Goal: Information Seeking & Learning: Learn about a topic

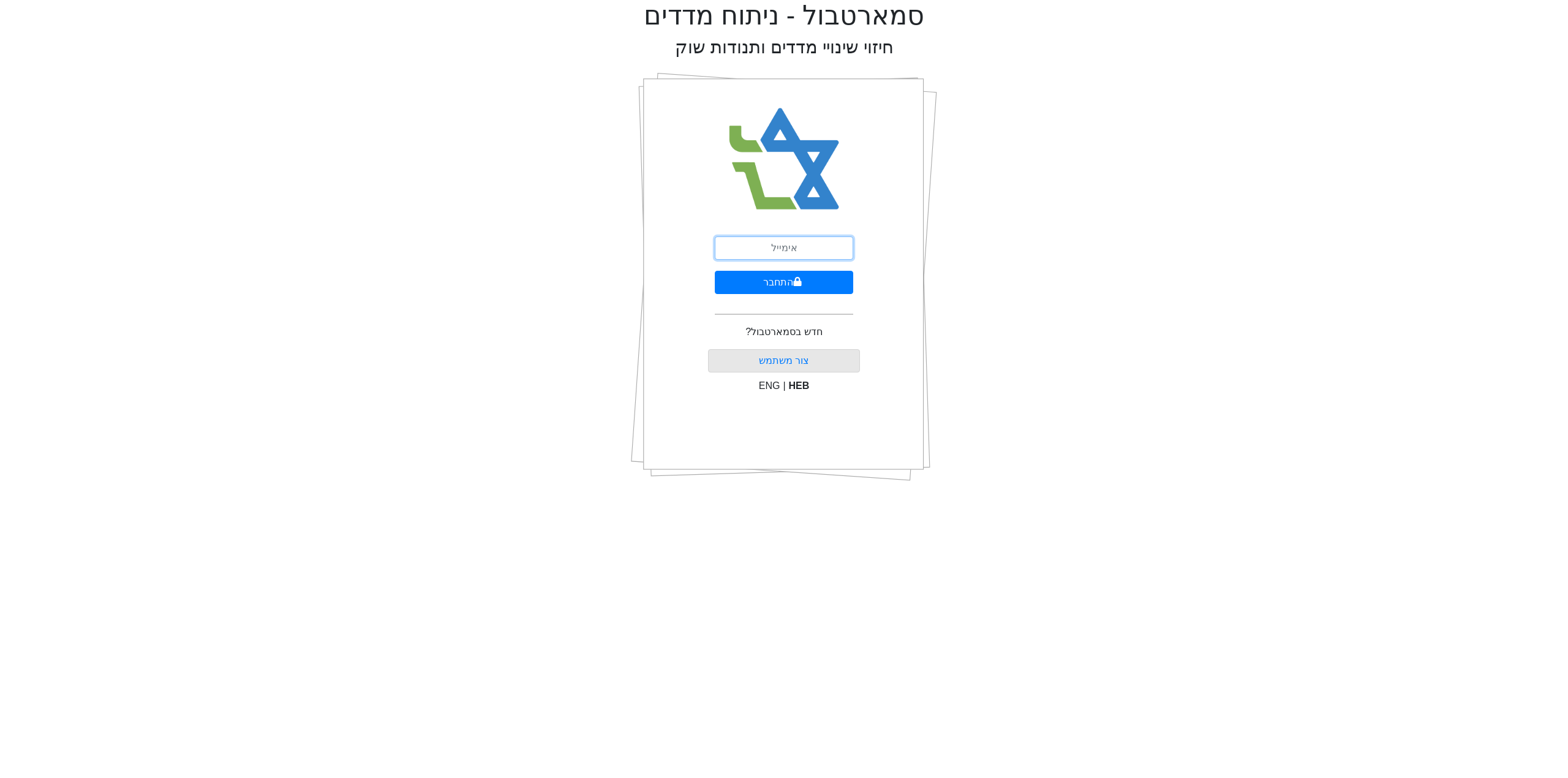
click at [773, 251] on input "email" at bounding box center [784, 248] width 139 height 23
type input "[EMAIL_ADDRESS][DOMAIN_NAME]"
click at [809, 280] on button "התחבר" at bounding box center [784, 282] width 139 height 23
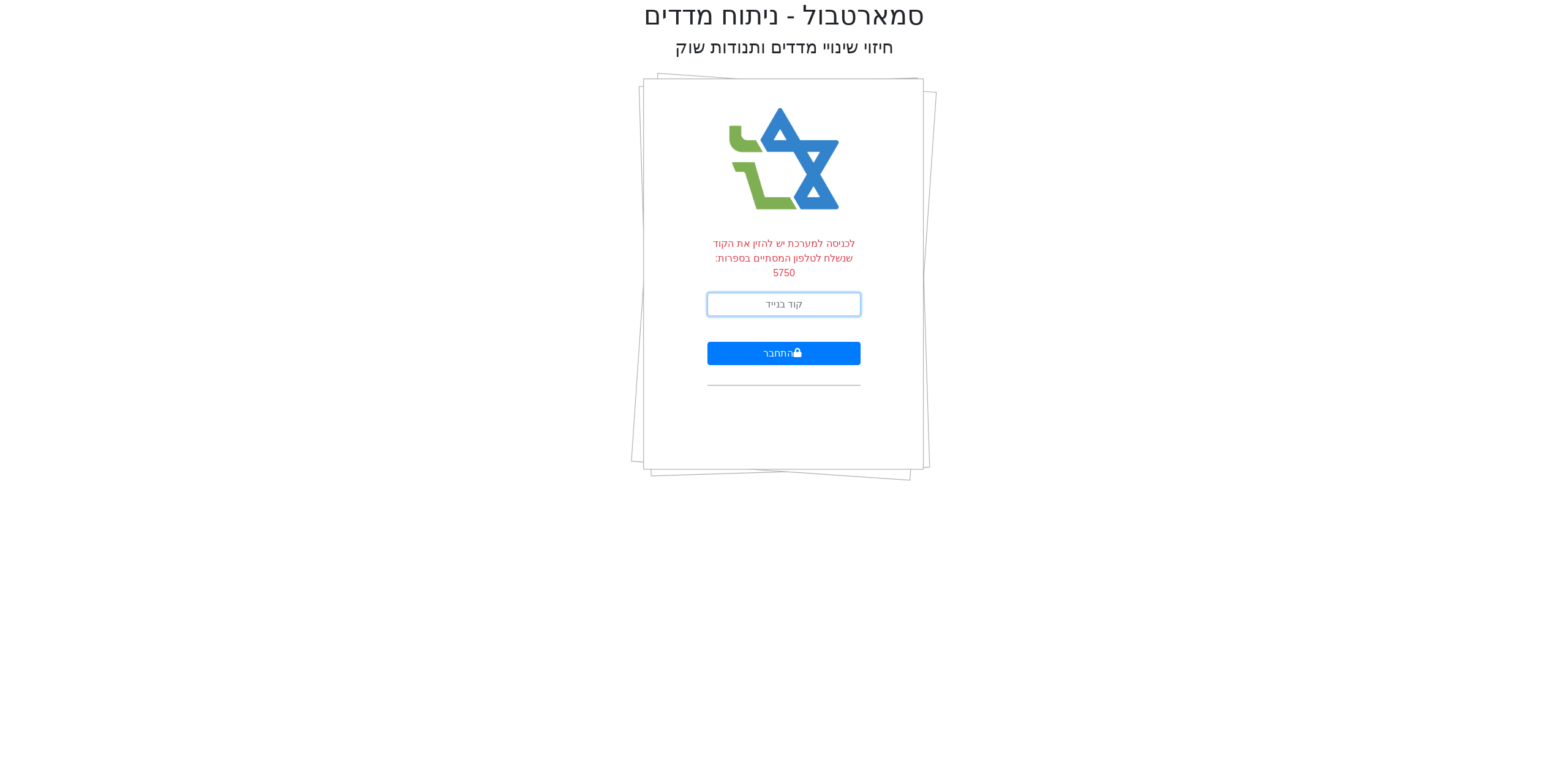
click at [809, 293] on input "text" at bounding box center [784, 304] width 153 height 23
type input "513548"
click at [775, 344] on button "התחבר" at bounding box center [784, 353] width 153 height 23
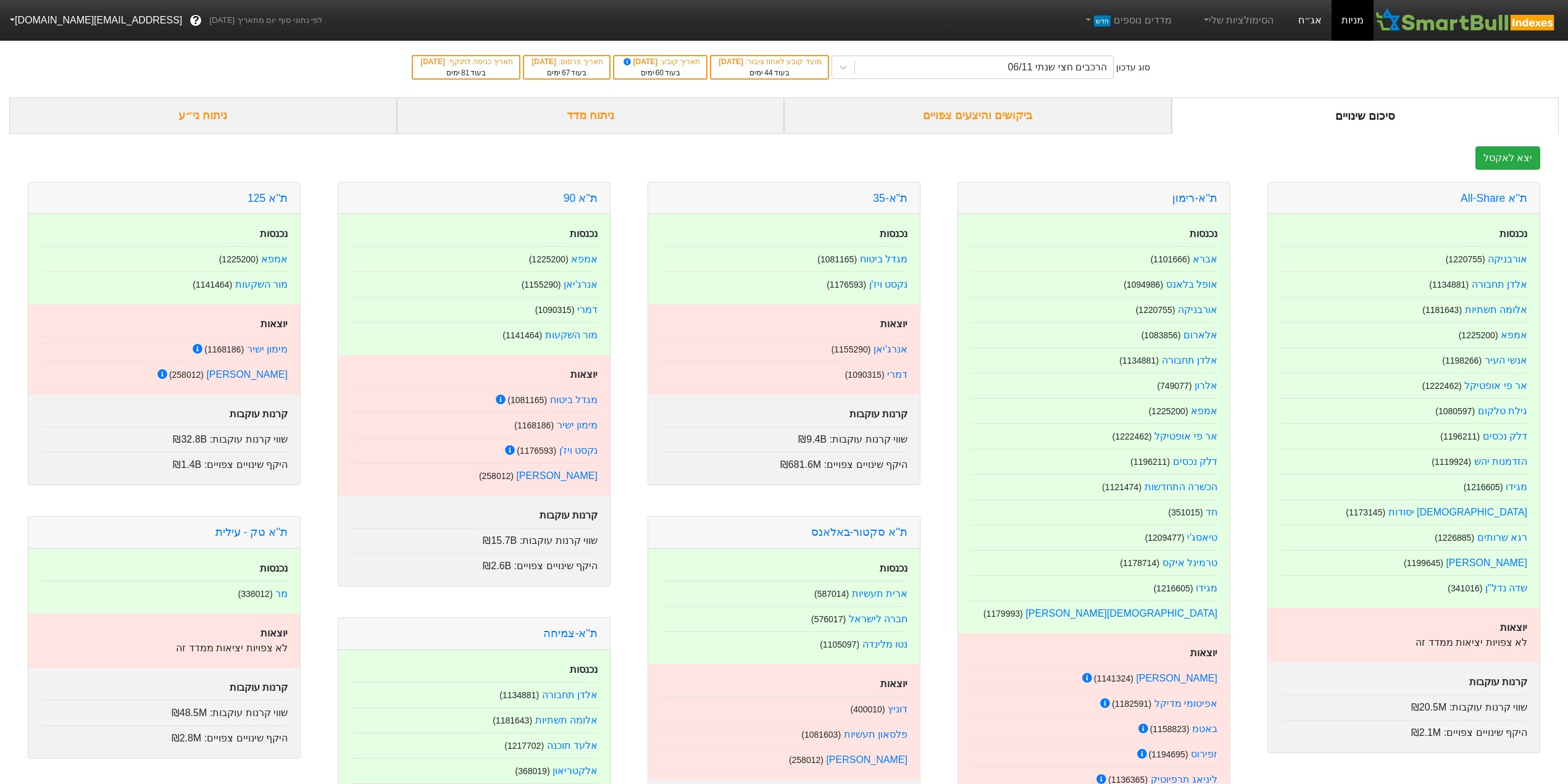
click at [1307, 20] on link "אג״ח" at bounding box center [1310, 20] width 43 height 41
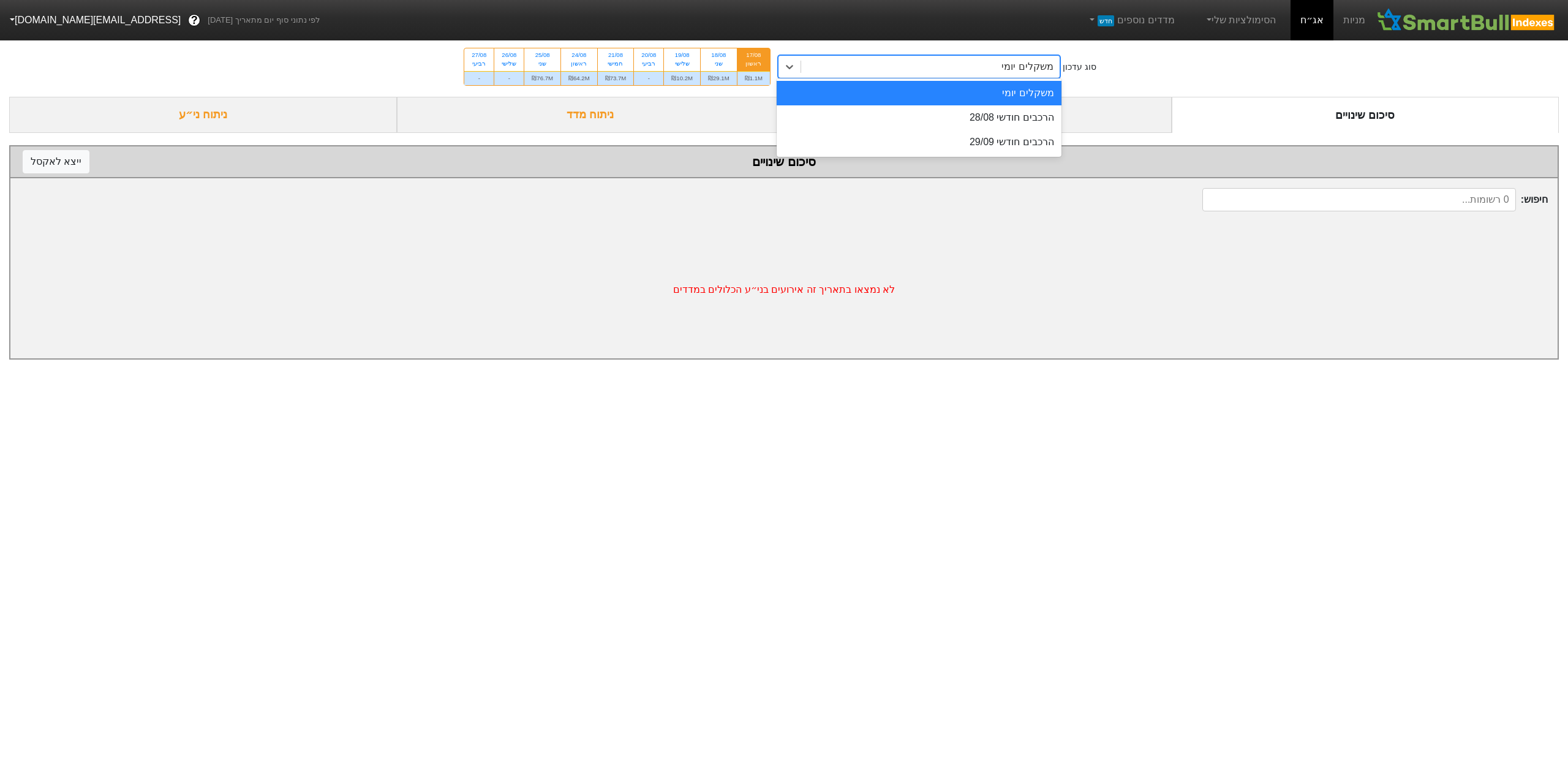
click at [1025, 72] on div "משקלים יומי" at bounding box center [1027, 67] width 51 height 15
click at [1020, 113] on div "הרכבים חודשי 28/08" at bounding box center [919, 117] width 285 height 24
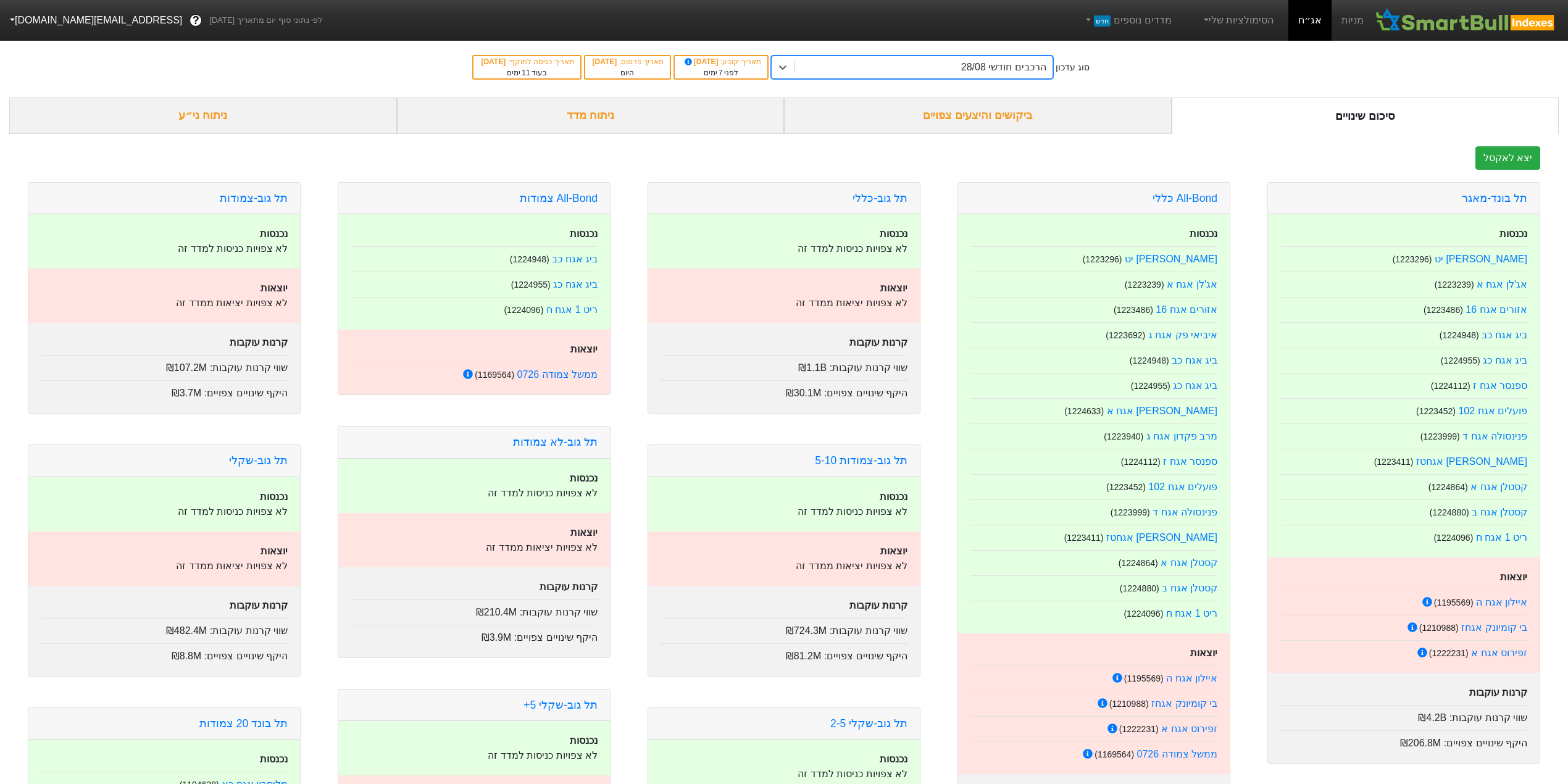
click at [957, 112] on div "ביקושים והיצעים צפויים" at bounding box center [978, 115] width 388 height 37
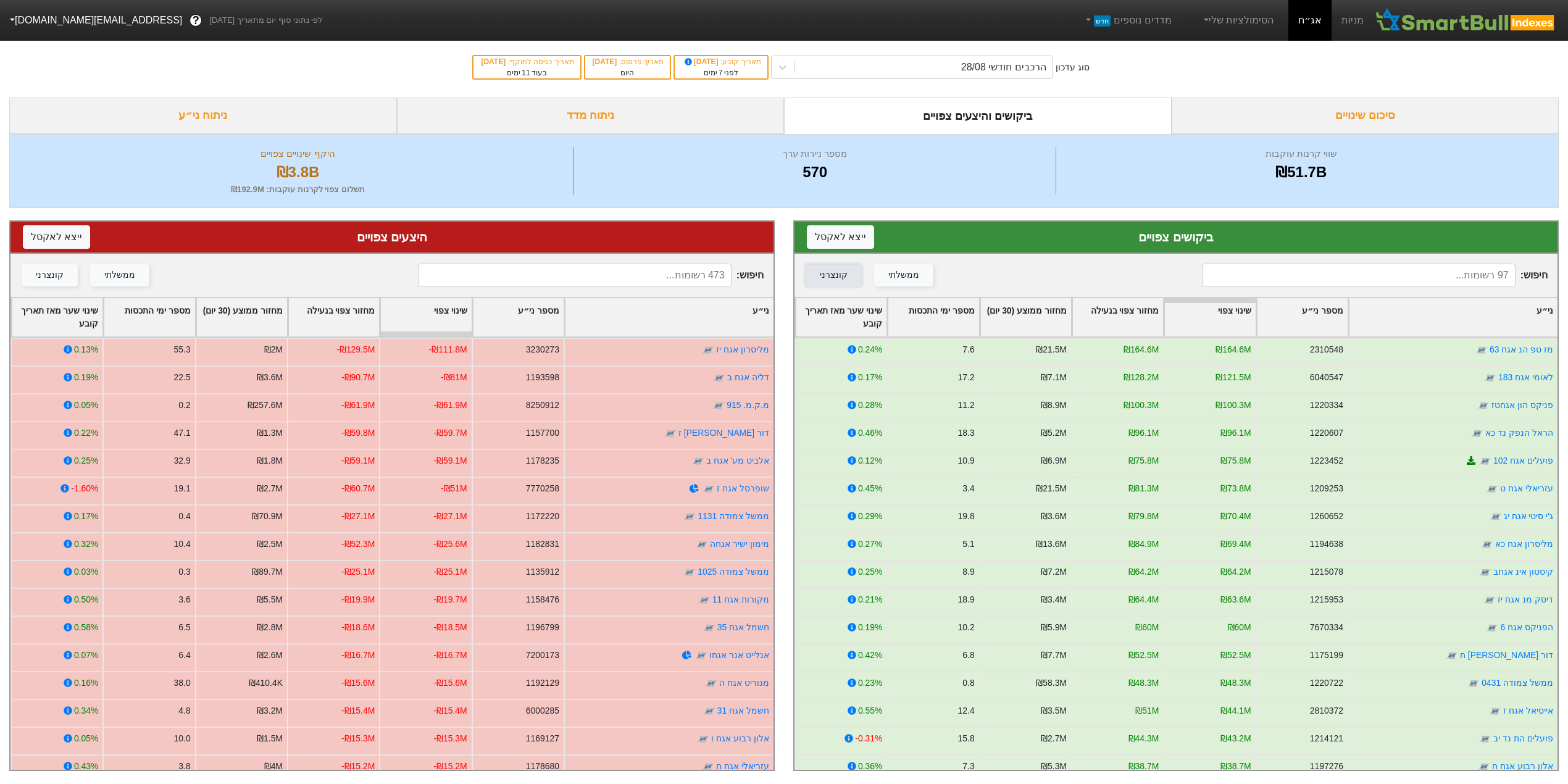
click at [821, 275] on div "קונצרני" at bounding box center [834, 275] width 28 height 14
click at [38, 272] on div "קונצרני" at bounding box center [49, 275] width 28 height 14
click at [229, 114] on div "ניתוח ני״ע" at bounding box center [203, 115] width 388 height 37
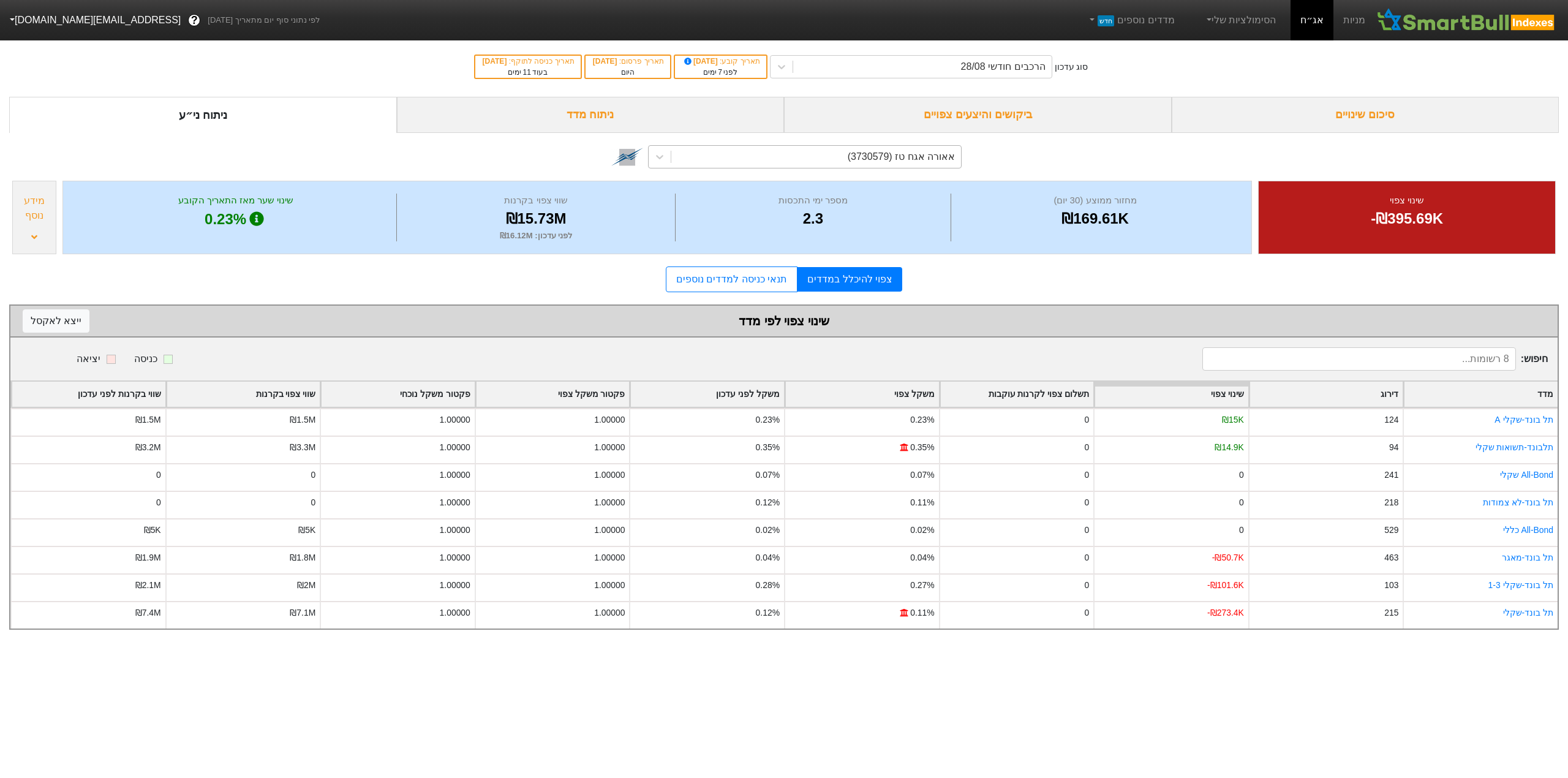
click at [790, 150] on div "אאורה אגח טז (3730579)" at bounding box center [816, 156] width 290 height 22
type input "e"
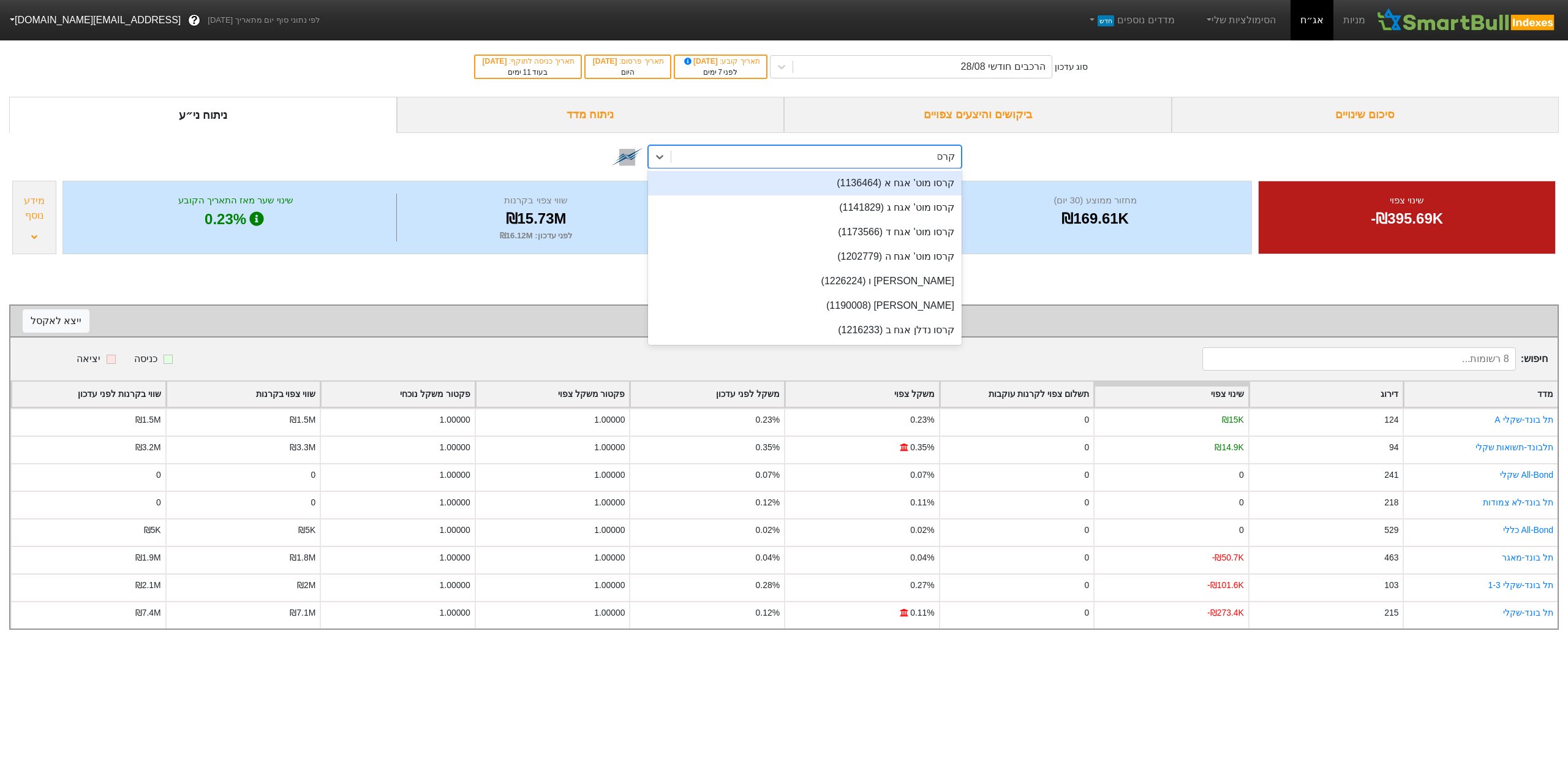
type input "קרסו"
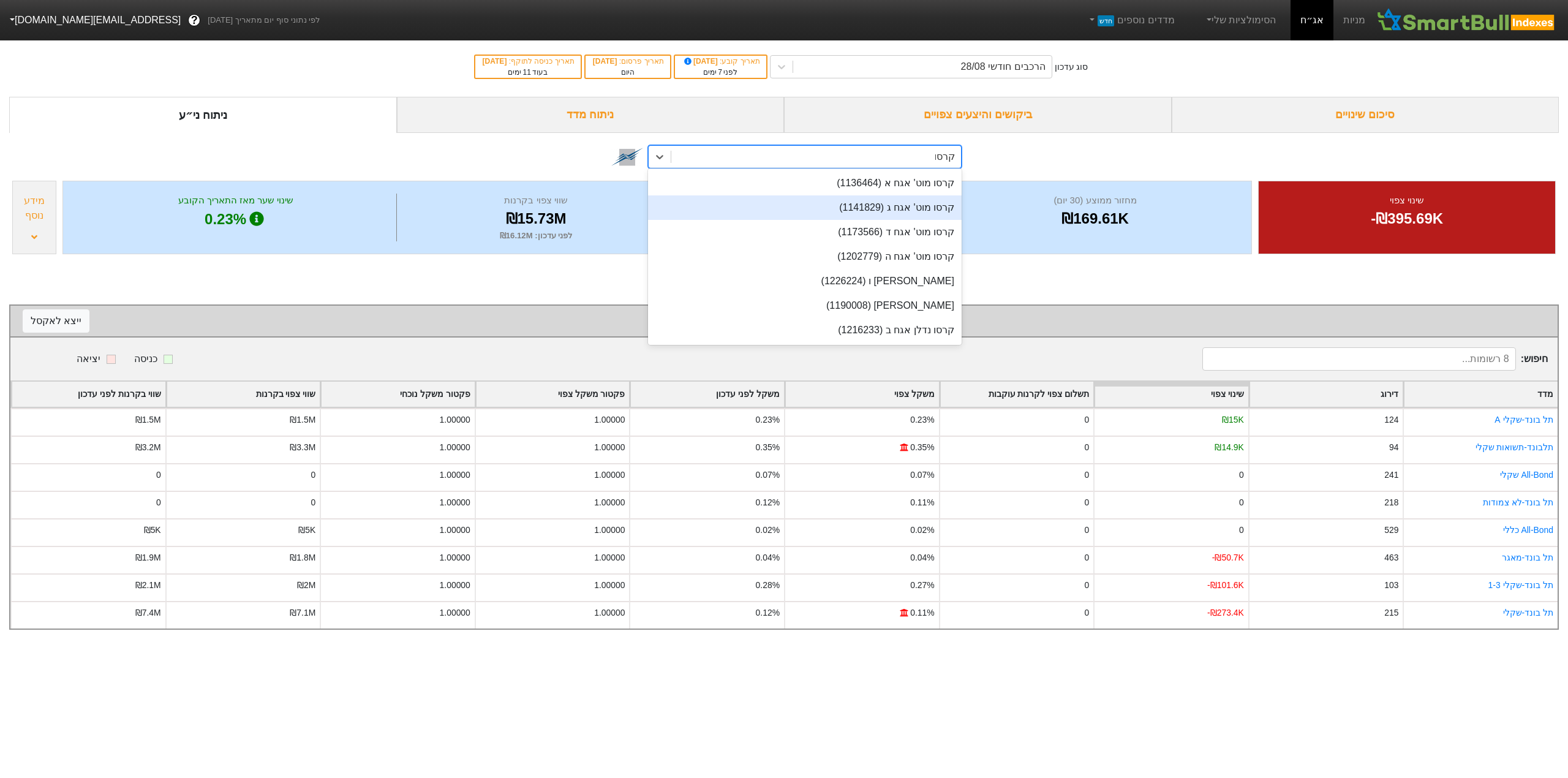
click at [853, 207] on div "קרסו מוט' אגח ג (1141829)" at bounding box center [804, 207] width 313 height 24
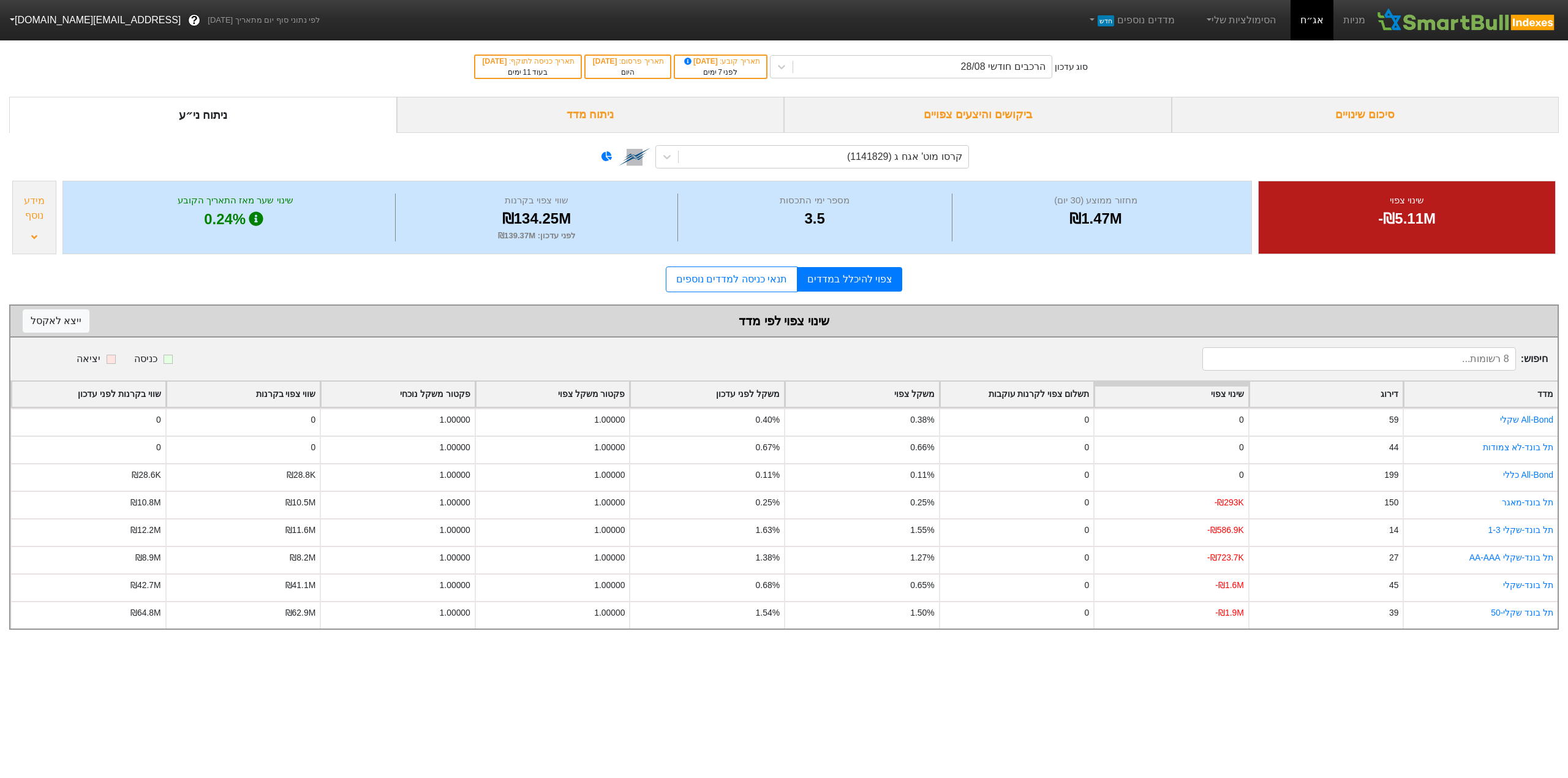
click at [548, 223] on div "₪134.25M" at bounding box center [536, 218] width 275 height 22
click at [614, 110] on div "ניתוח מדד" at bounding box center [591, 114] width 388 height 36
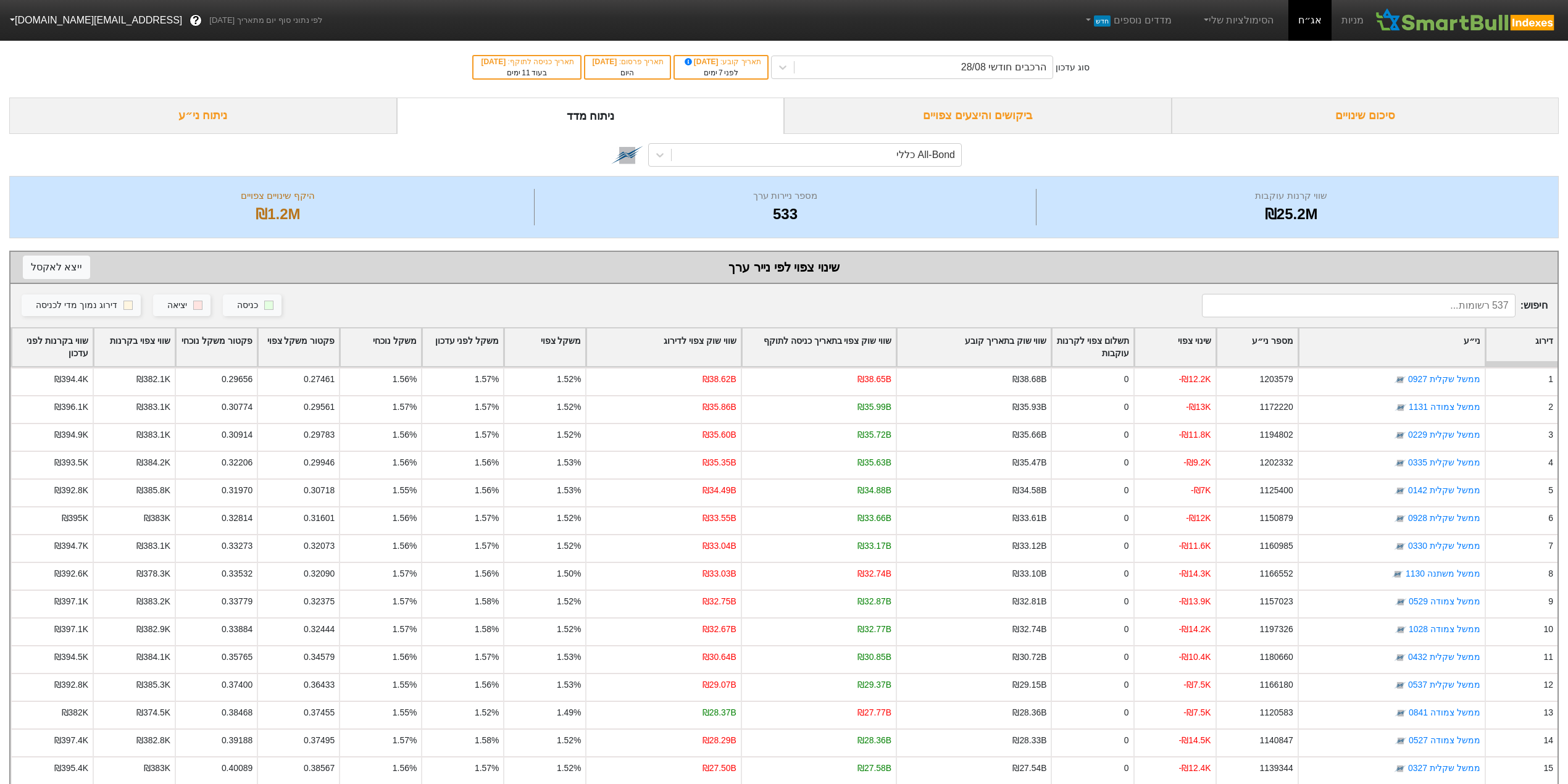
click at [912, 140] on div "All-Bond כללי" at bounding box center [784, 155] width 1550 height 42
click at [904, 149] on div "All-Bond כללי" at bounding box center [926, 155] width 59 height 15
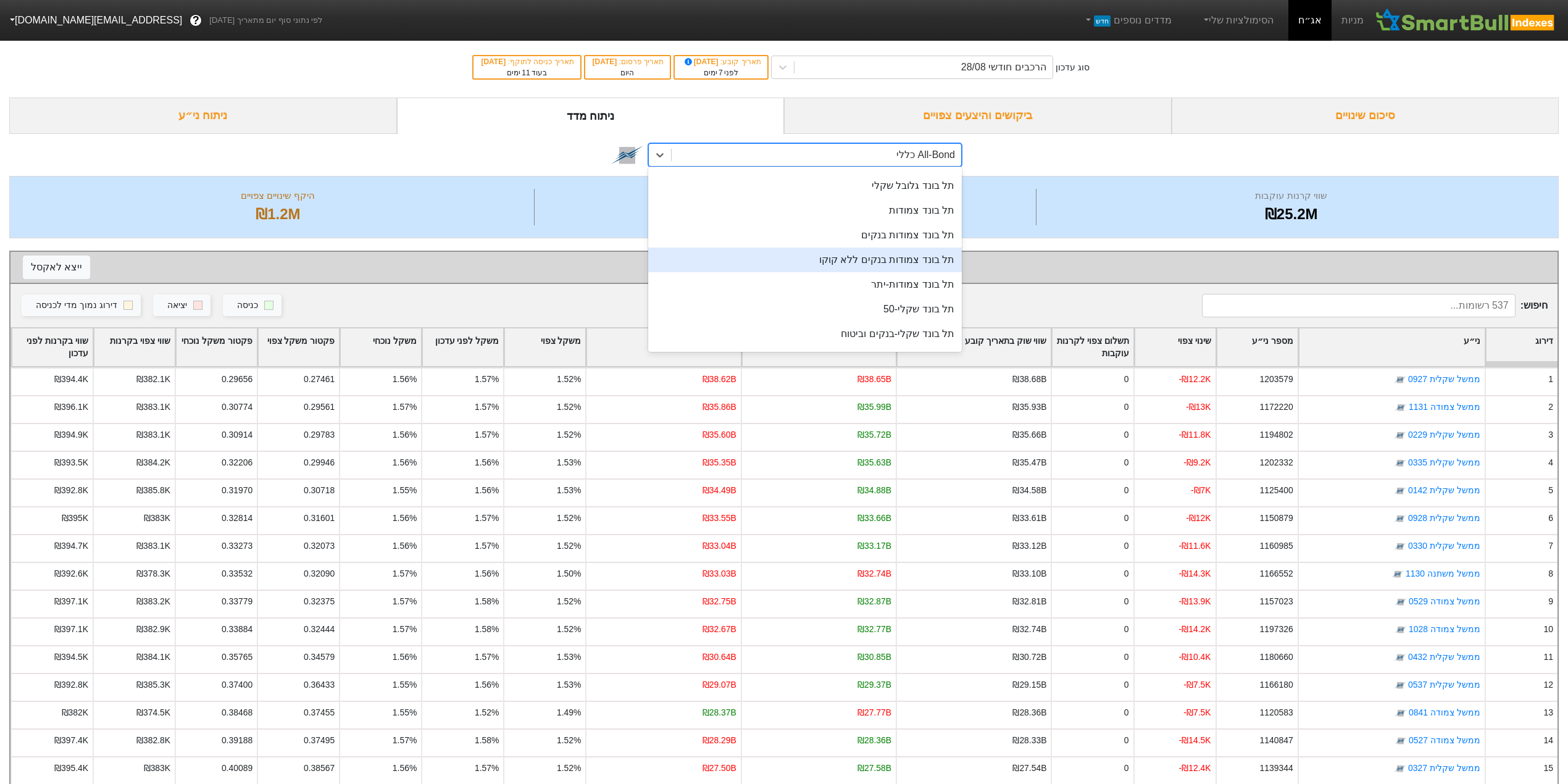
scroll to position [247, 0]
click at [873, 282] on div "תל בונד שקלי-50" at bounding box center [805, 280] width 314 height 24
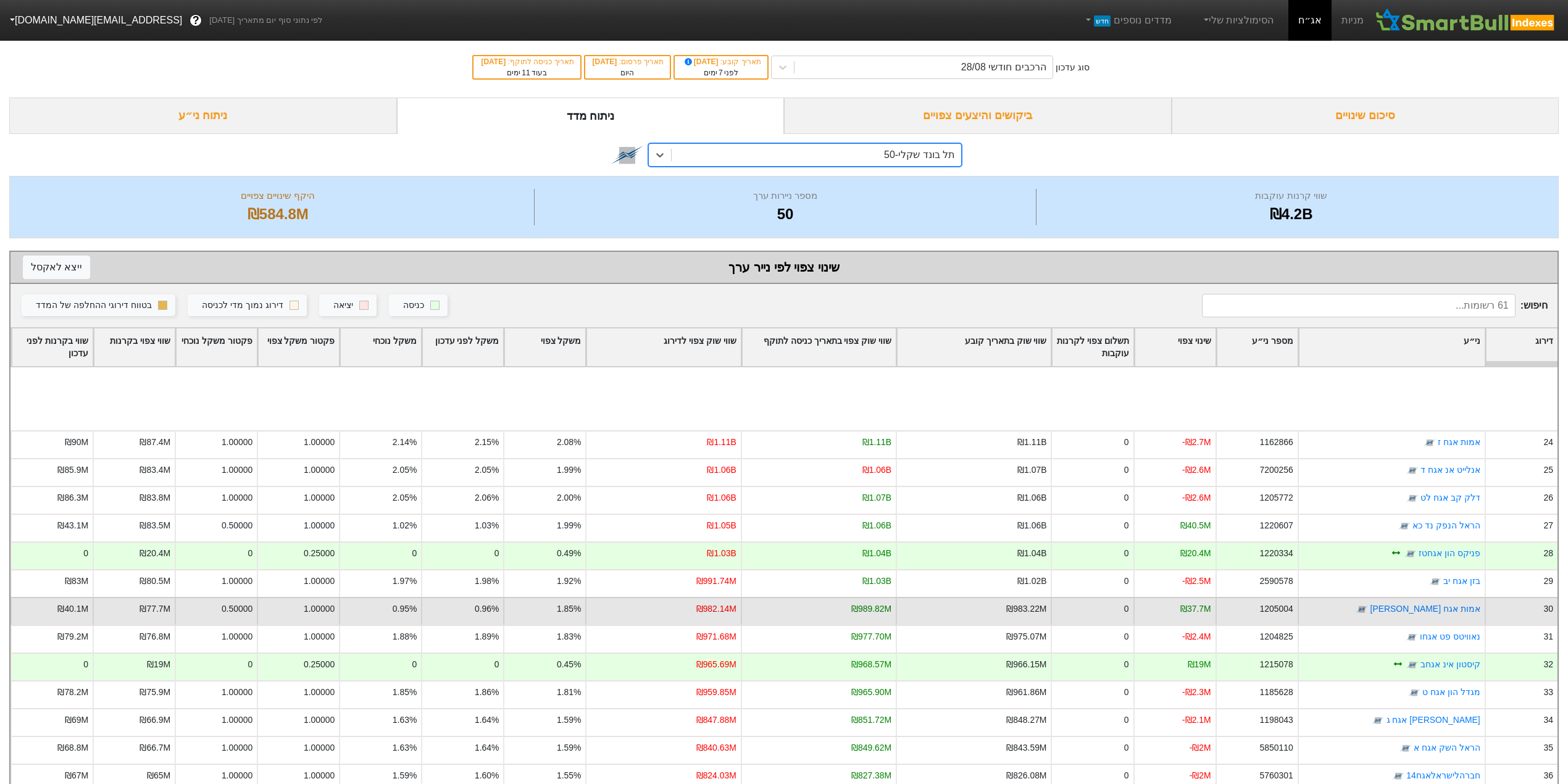
scroll to position [740, 0]
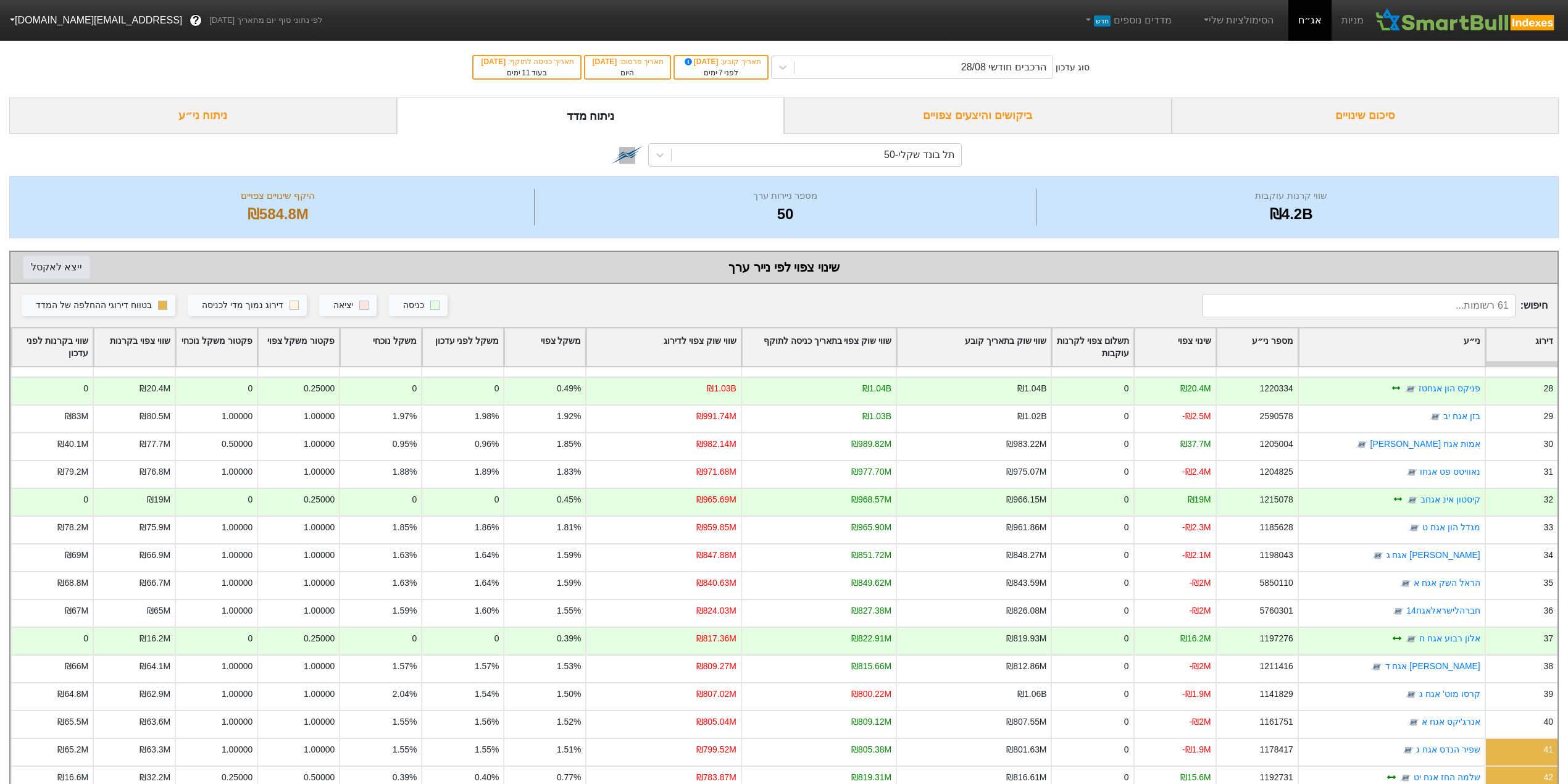
click at [57, 275] on button "ייצא ל אקסל" at bounding box center [57, 267] width 67 height 24
click at [798, 158] on div "תל בונד שקלי-50" at bounding box center [817, 155] width 289 height 22
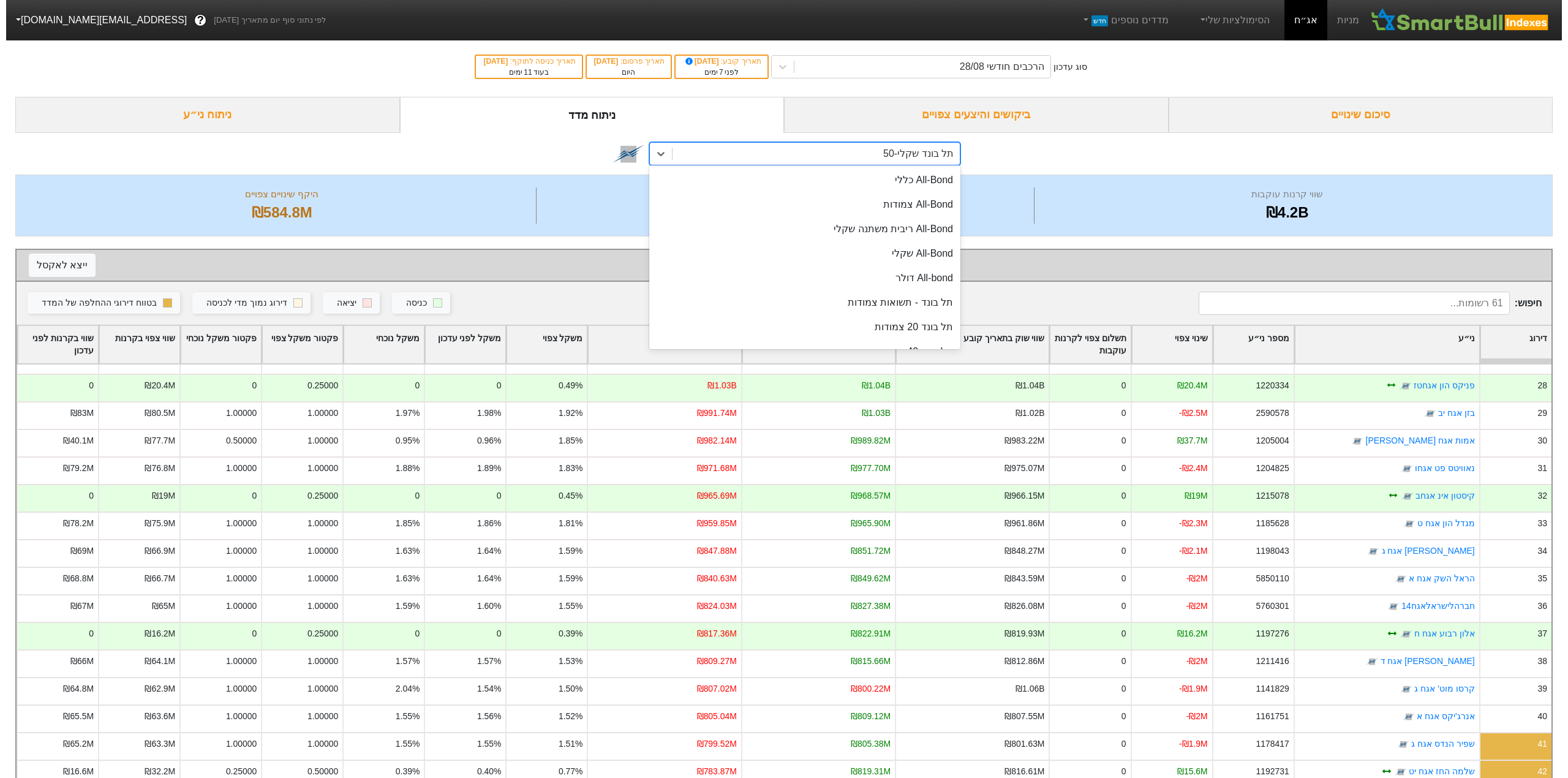
scroll to position [194, 0]
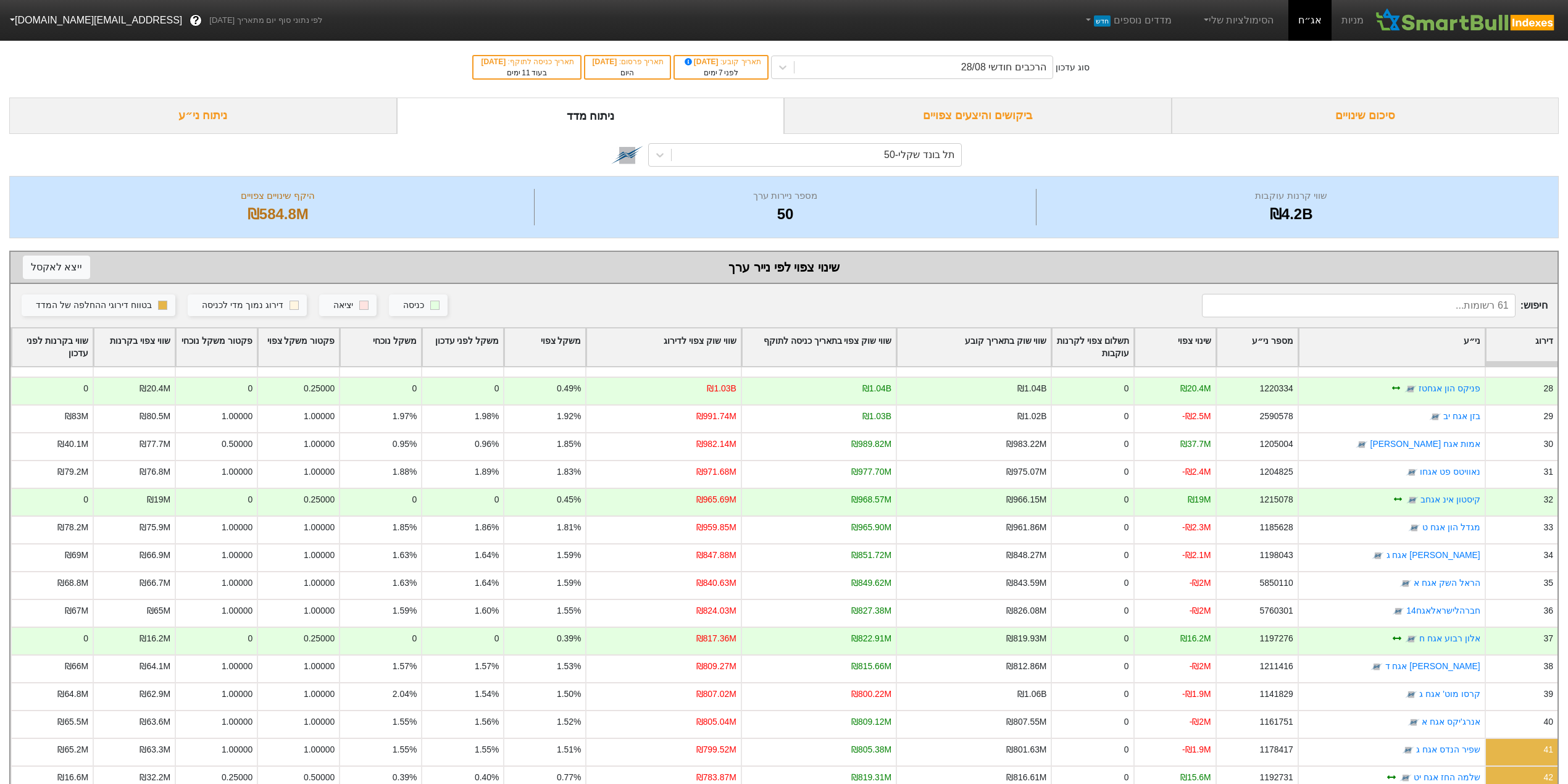
click at [239, 120] on div "ניתוח ני״ע" at bounding box center [203, 115] width 388 height 37
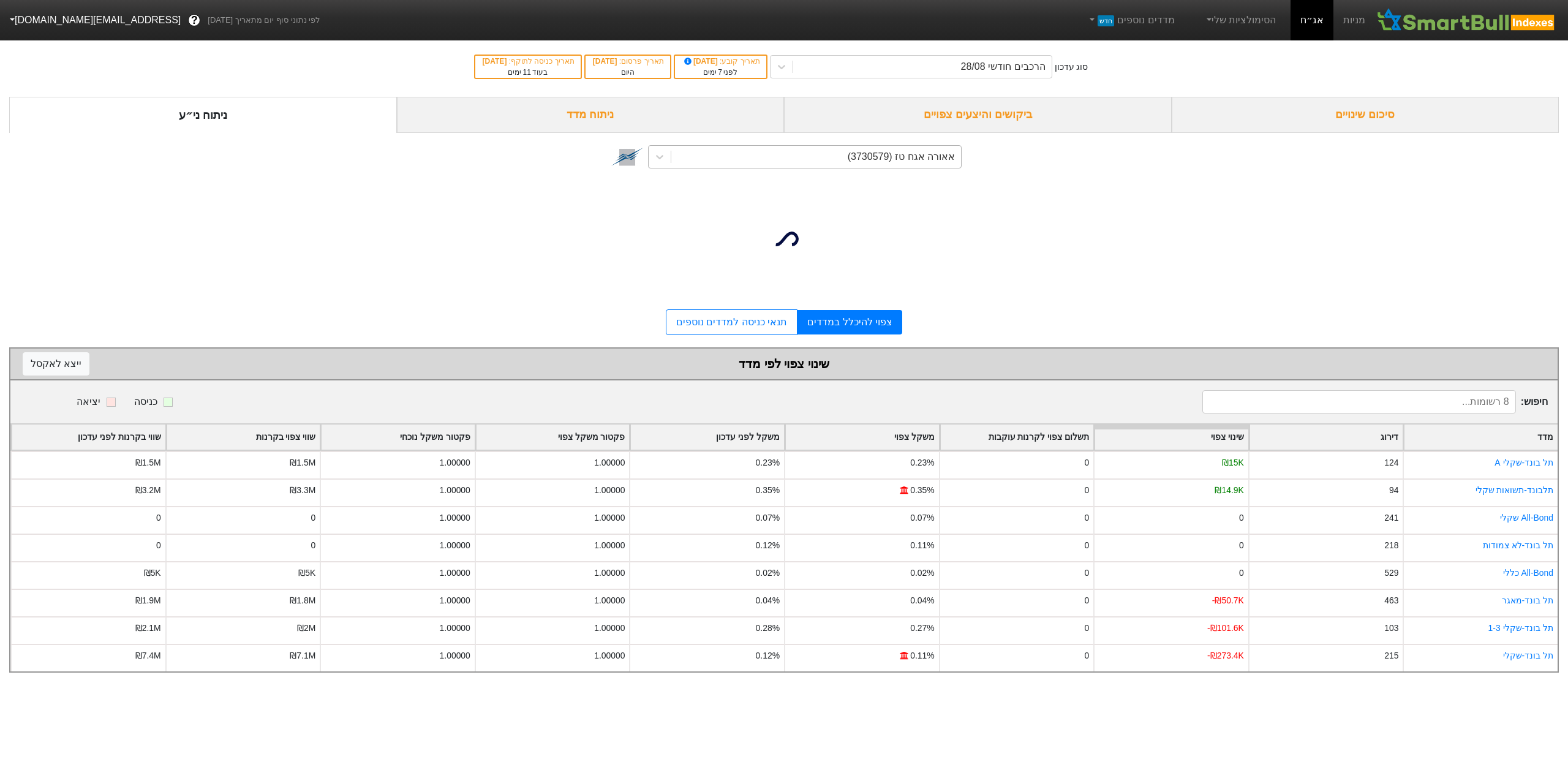
click at [854, 160] on div "אאורה אגח טז (3730579)" at bounding box center [901, 156] width 107 height 15
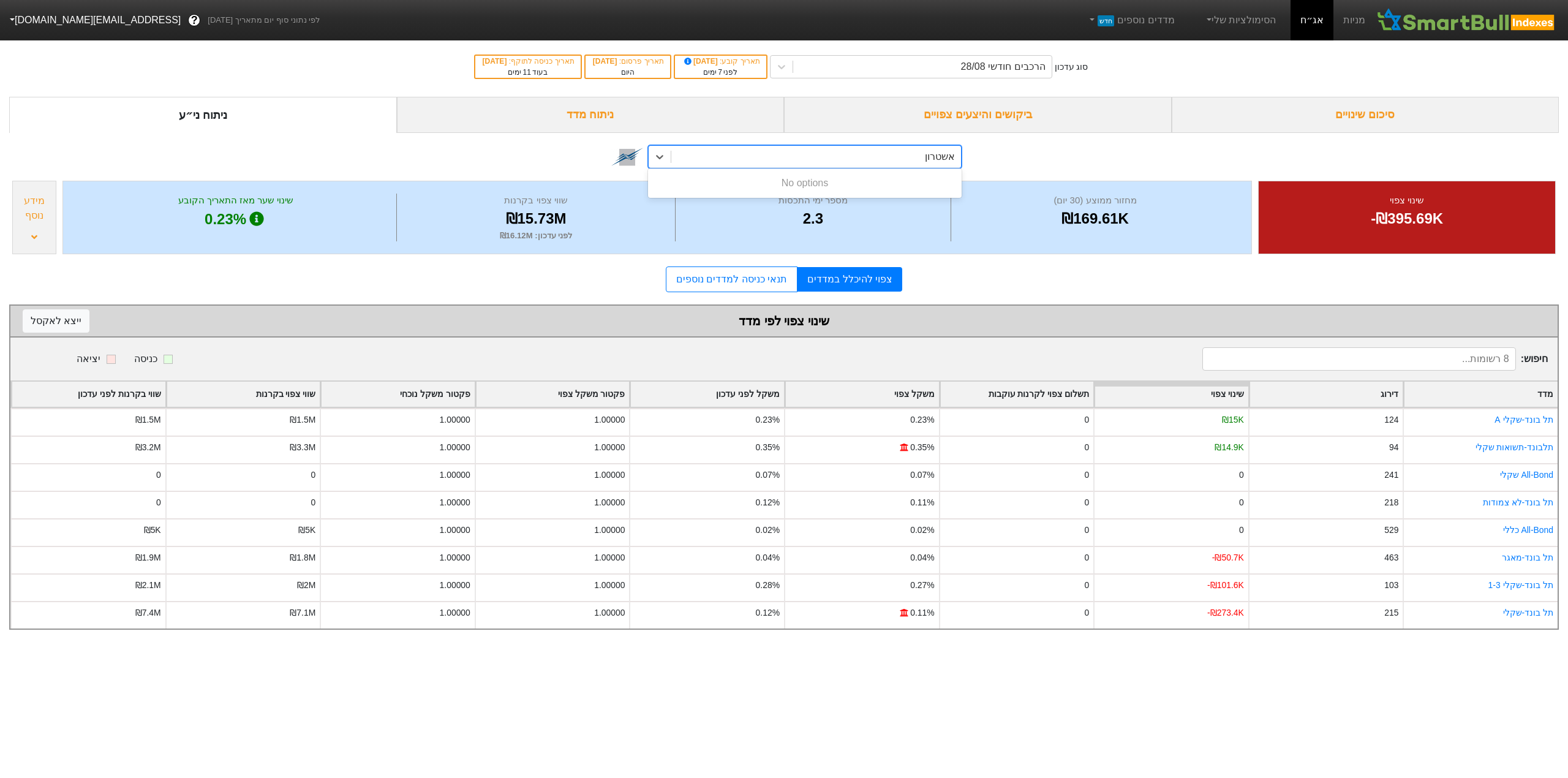
type input "אשטרו"
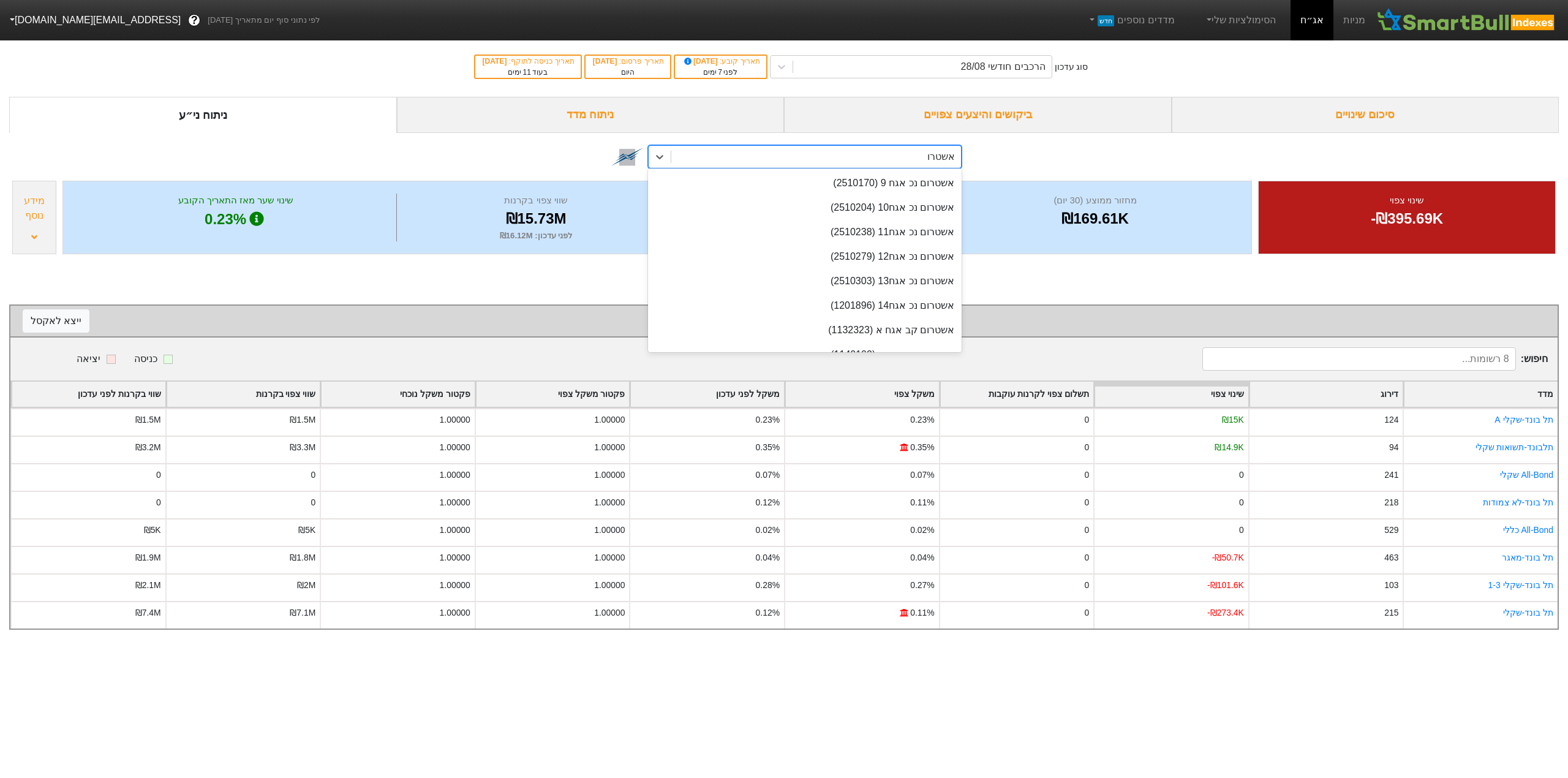
scroll to position [66, 0]
click at [881, 294] on div "אשטרום קב אגח ג (1140102)" at bounding box center [804, 288] width 313 height 24
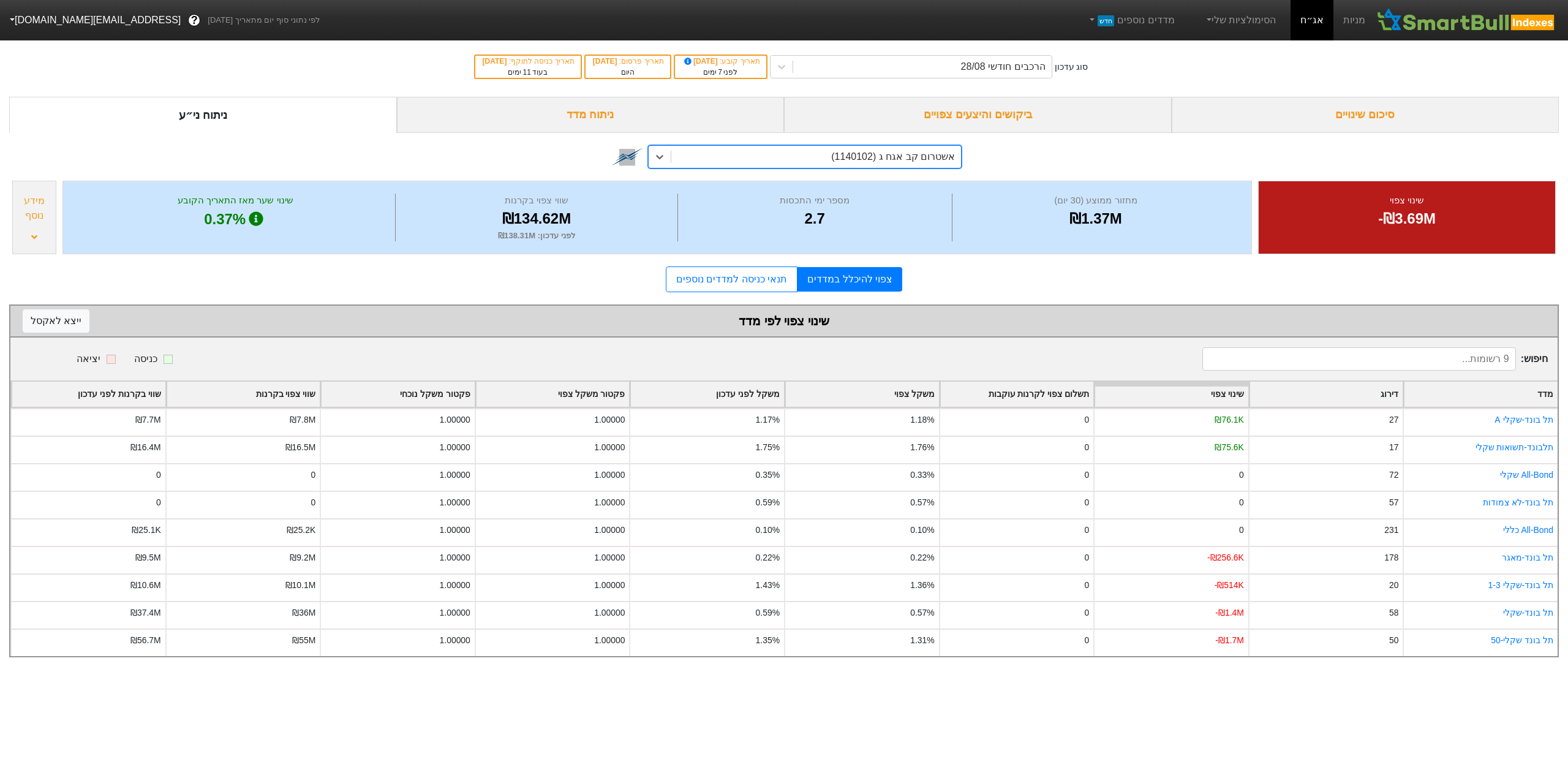
click at [829, 149] on div "אשטרום קב אגח ג (1140102)" at bounding box center [816, 156] width 290 height 22
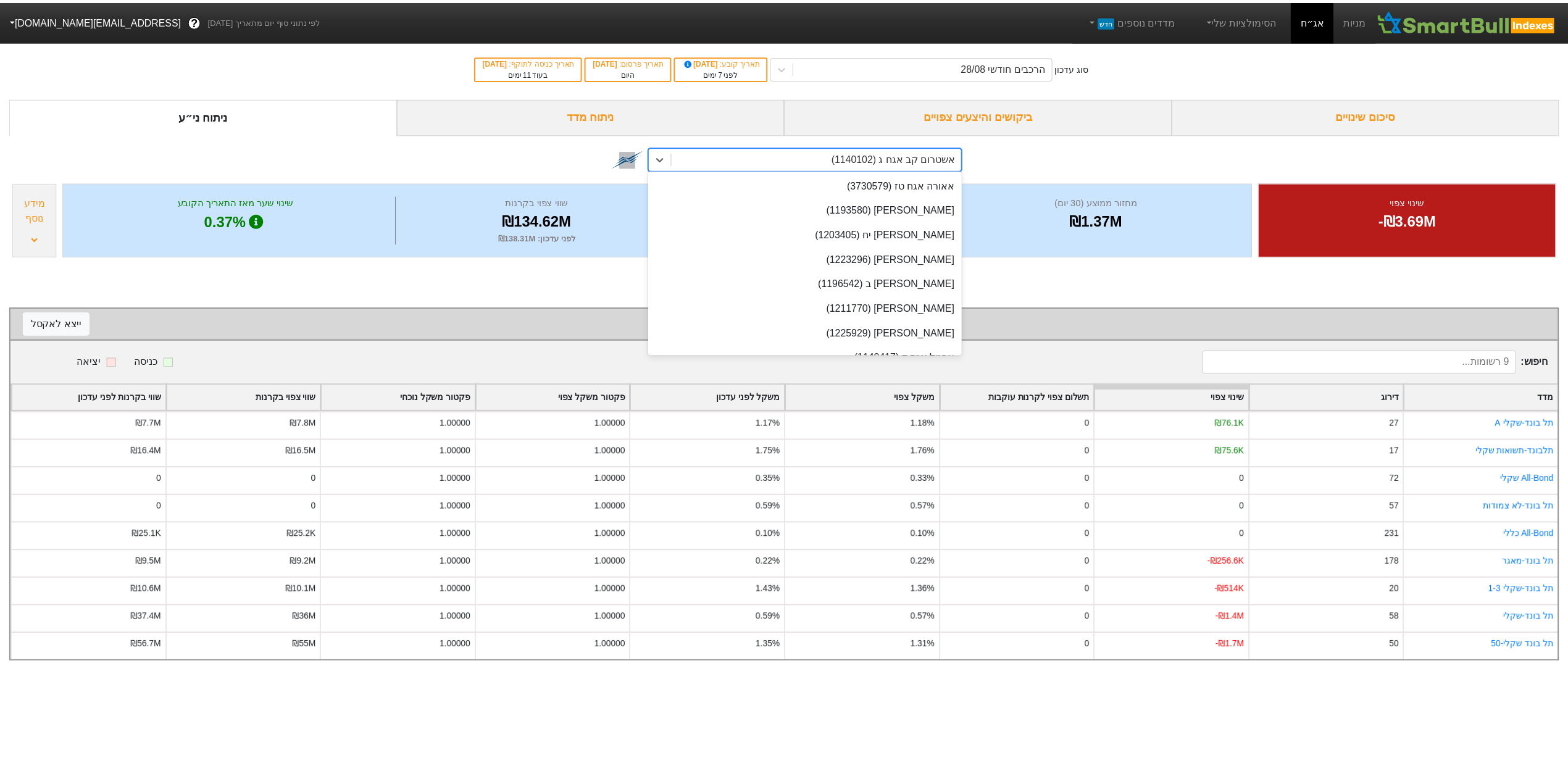
scroll to position [4244, 0]
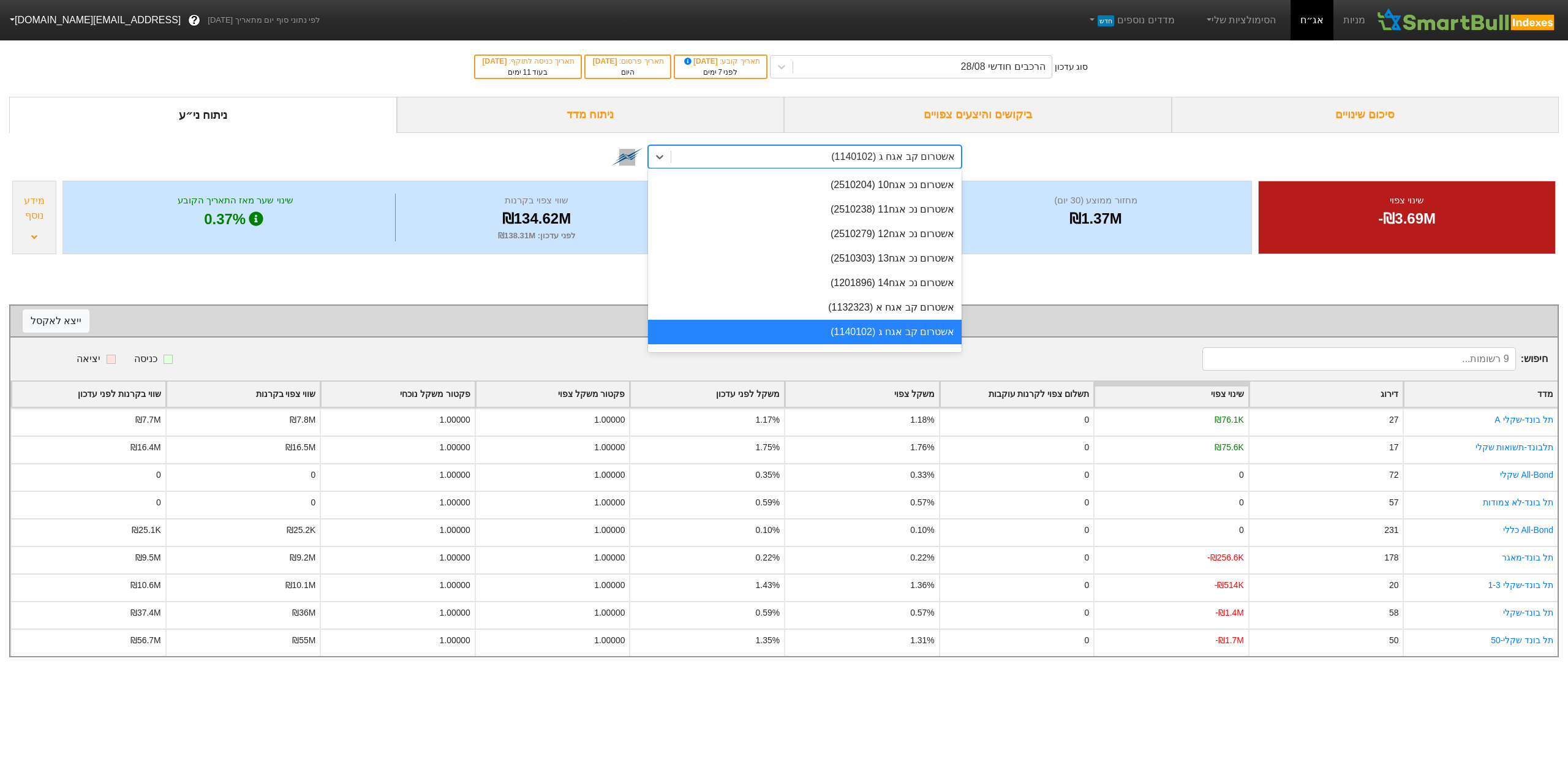
click at [1291, 173] on div "option אשטרום קב אגח ג (1140102), selected. option אשטרום קב אגח ג (1140102) fo…" at bounding box center [784, 155] width 1550 height 45
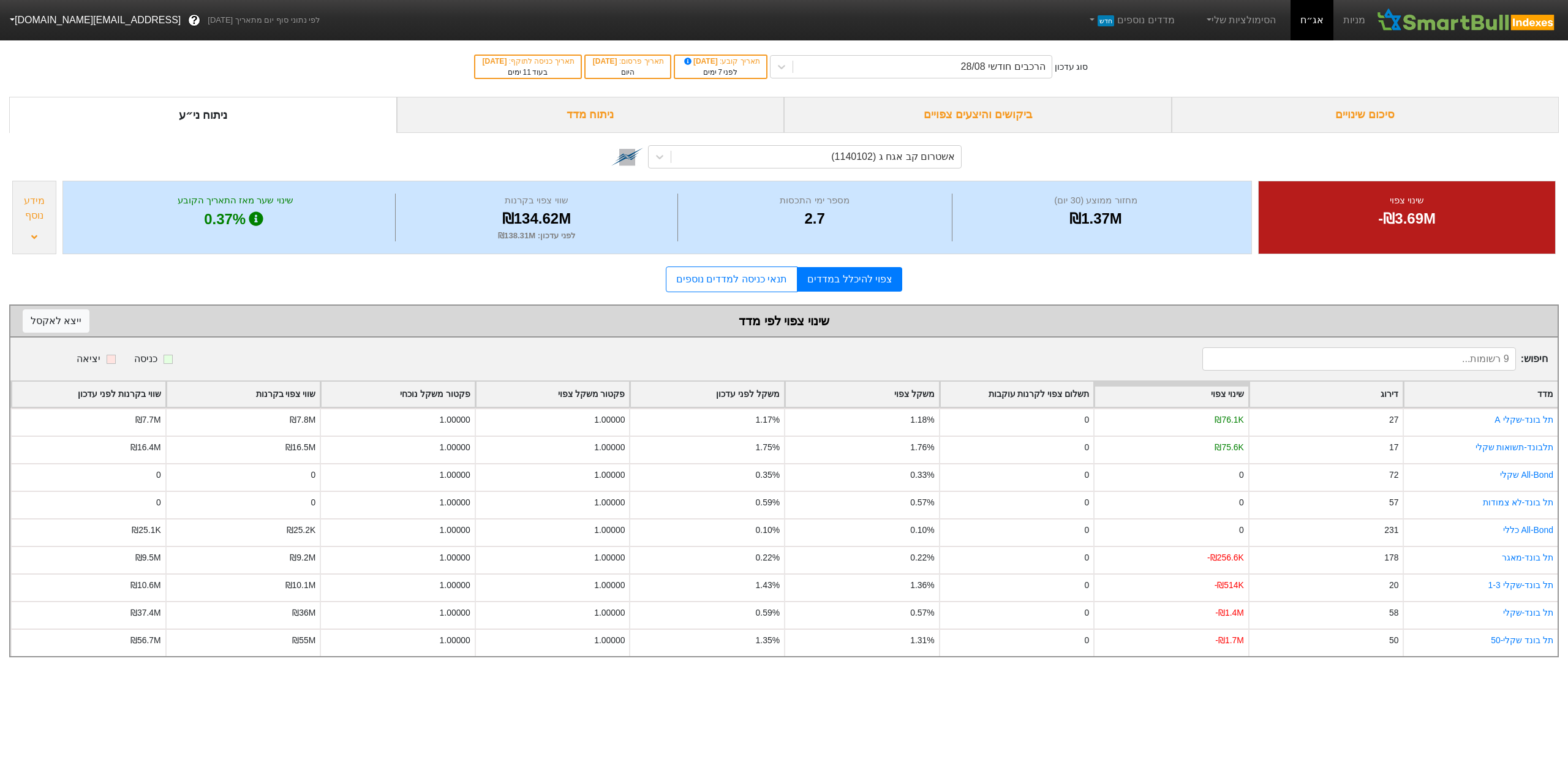
click at [596, 115] on div "ניתוח מדד" at bounding box center [591, 114] width 388 height 36
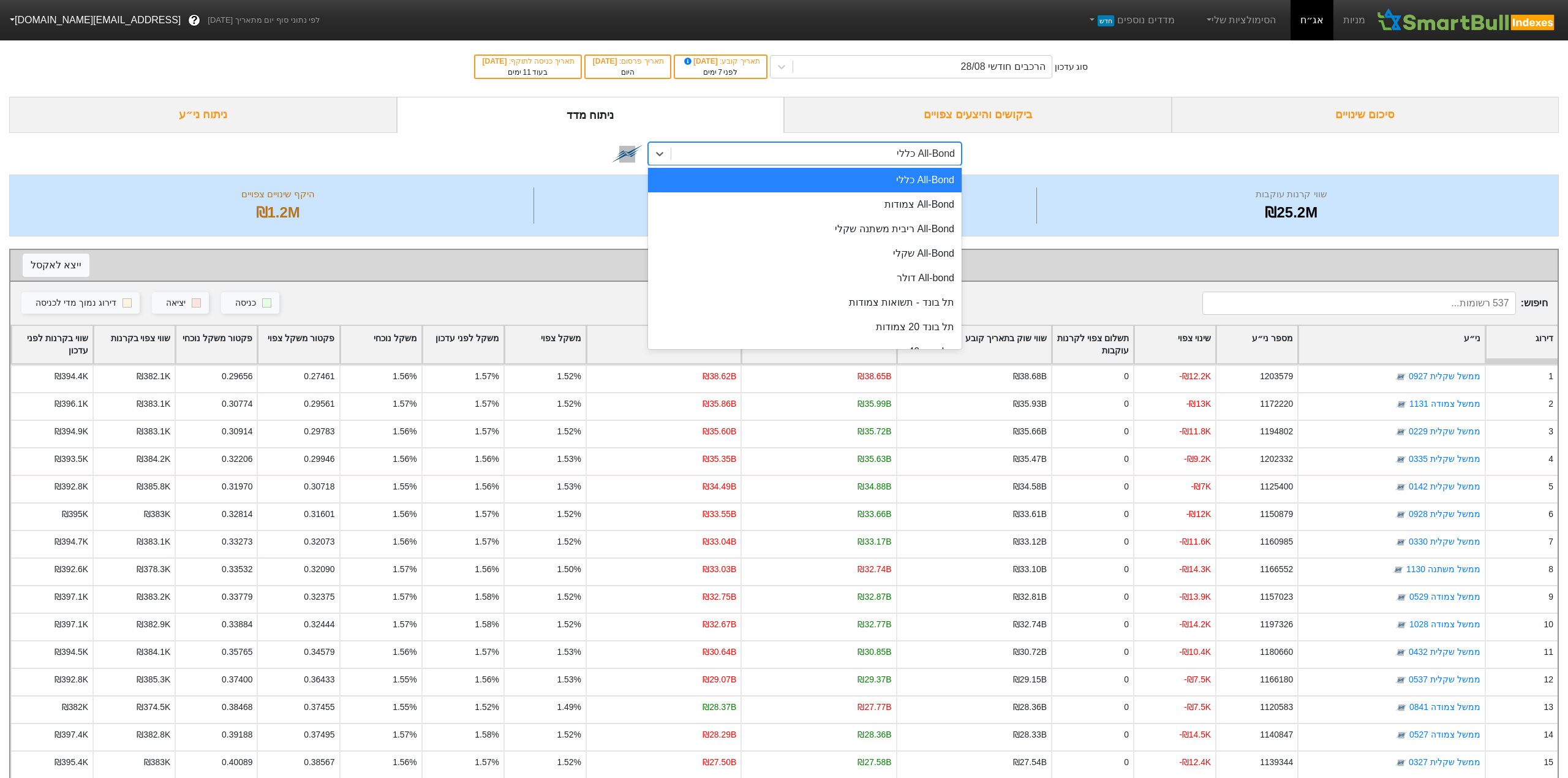
click at [763, 158] on div "All-Bond כללי" at bounding box center [816, 153] width 290 height 22
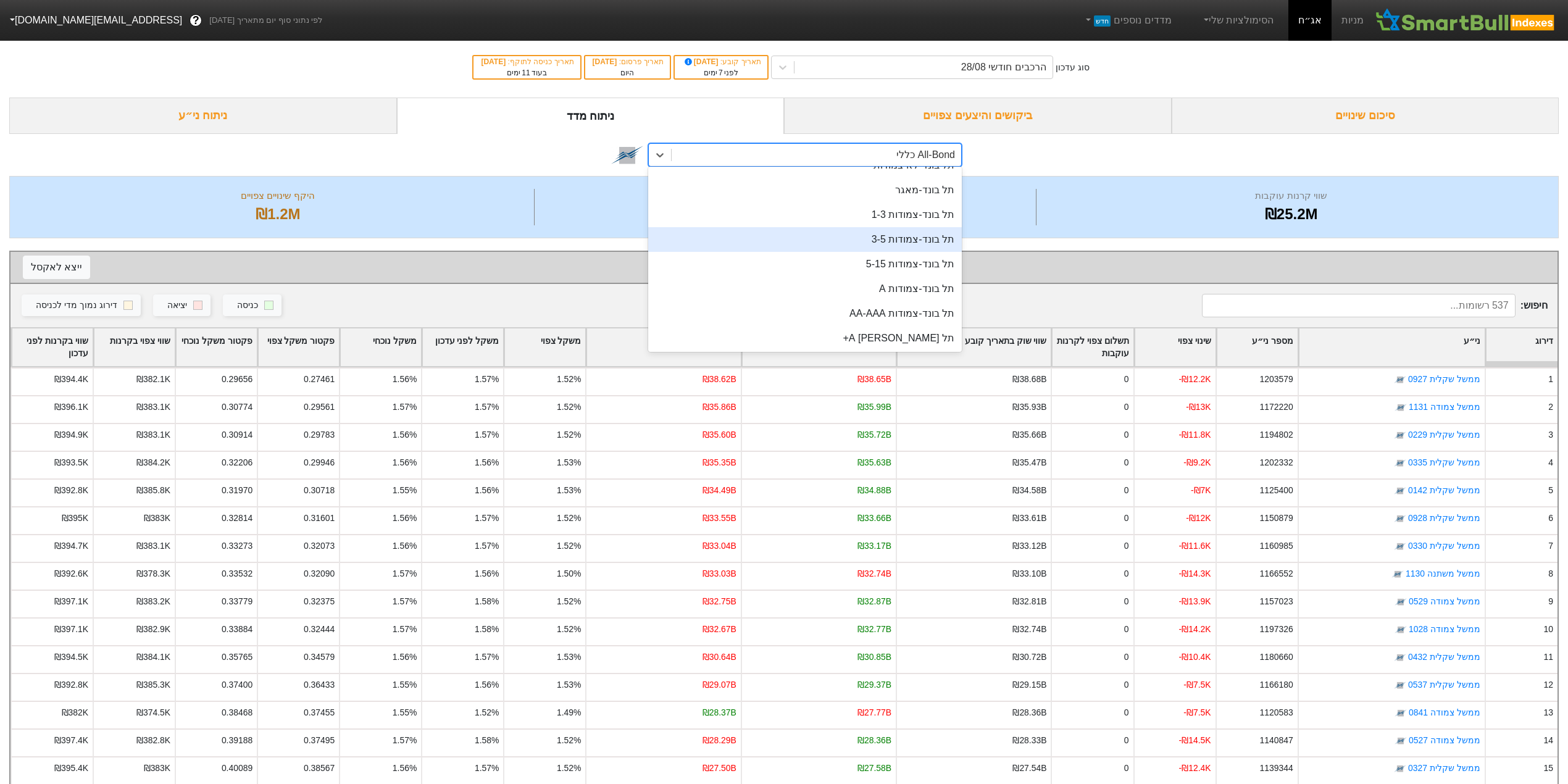
scroll to position [576, 0]
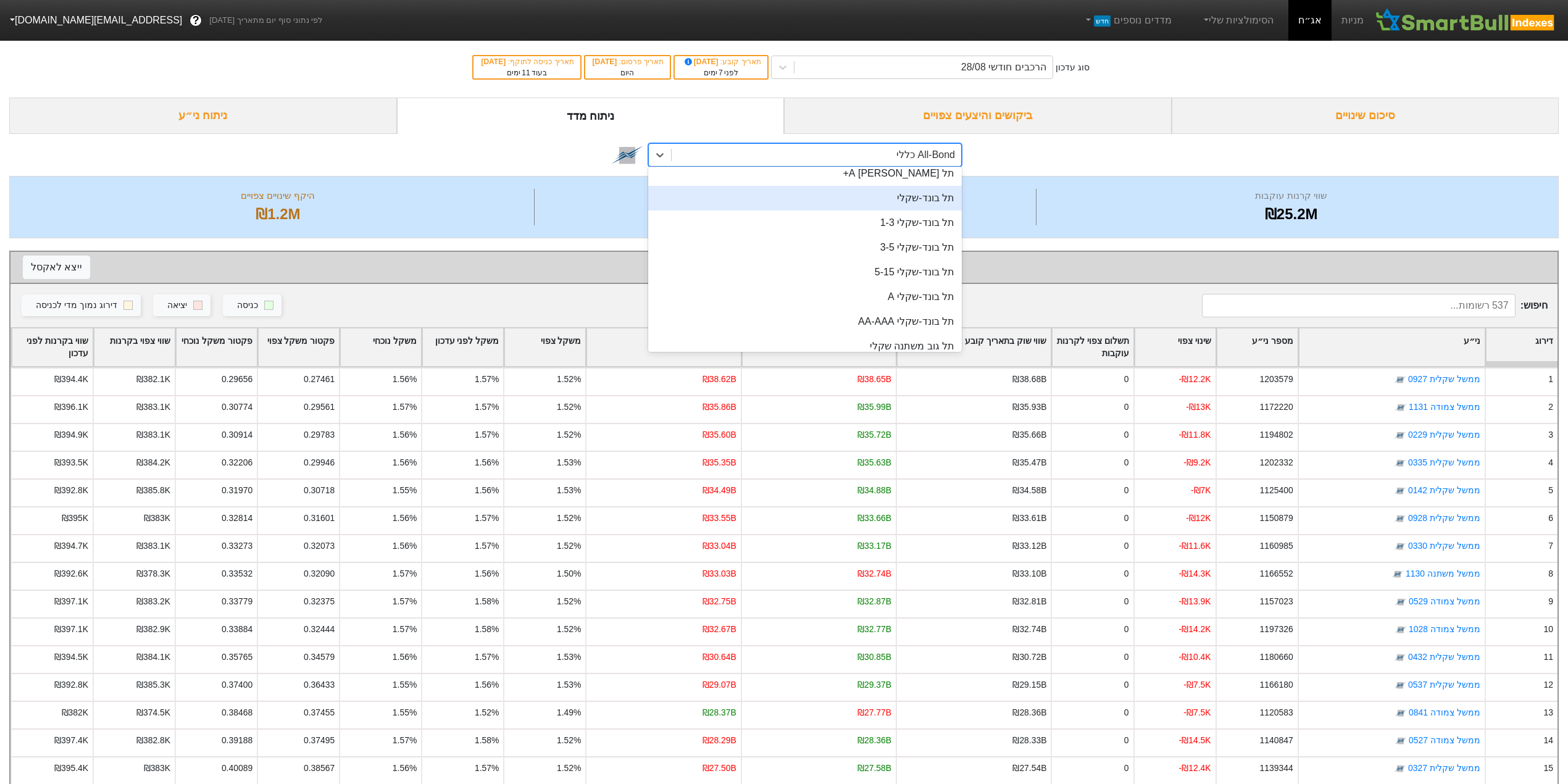
click at [817, 203] on div "תל בונד-שקלי" at bounding box center [805, 198] width 314 height 24
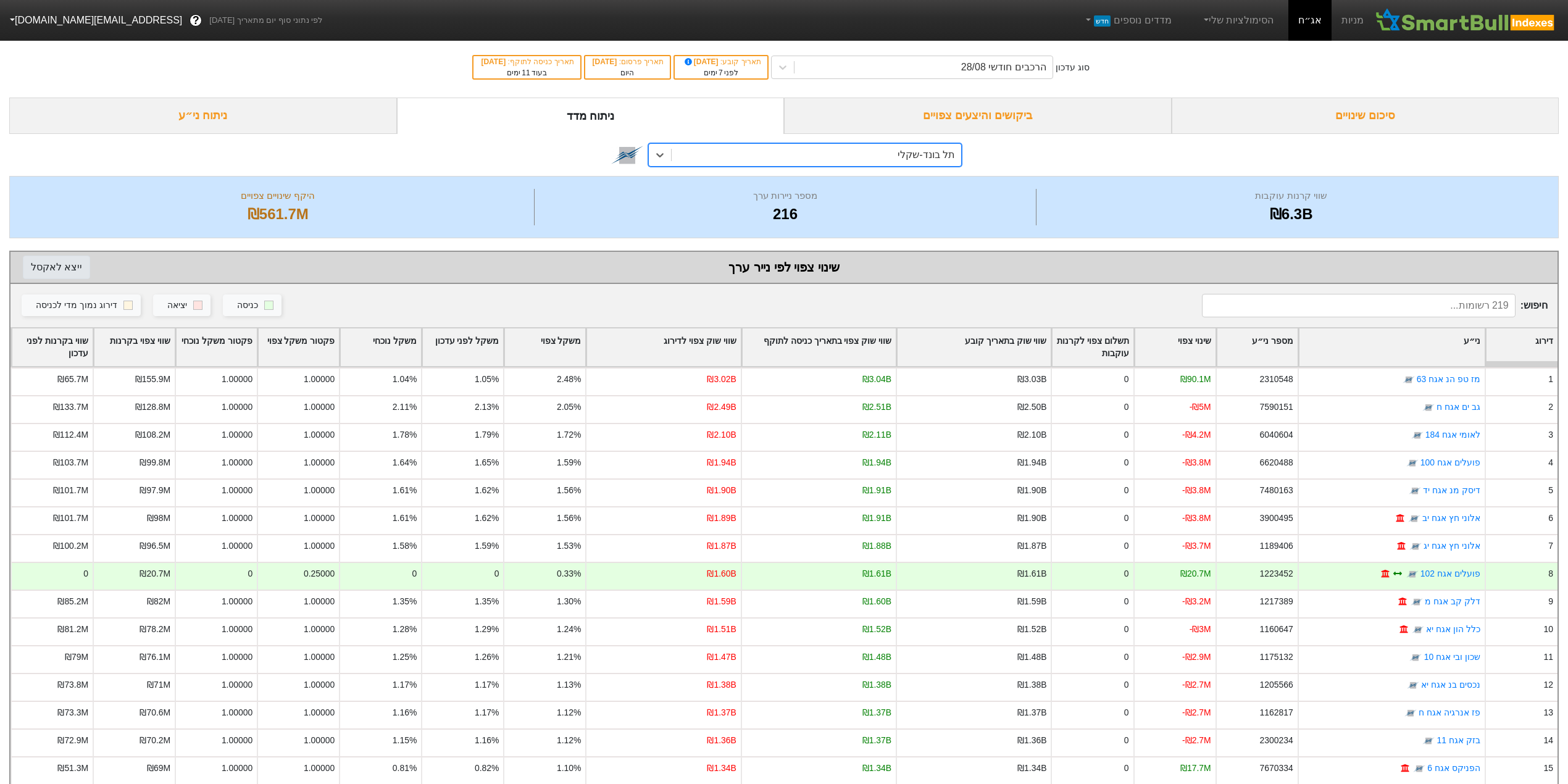
click at [54, 262] on button "ייצא ל אקסל" at bounding box center [57, 267] width 67 height 24
click at [203, 114] on div "ניתוח ני״ע" at bounding box center [203, 115] width 388 height 37
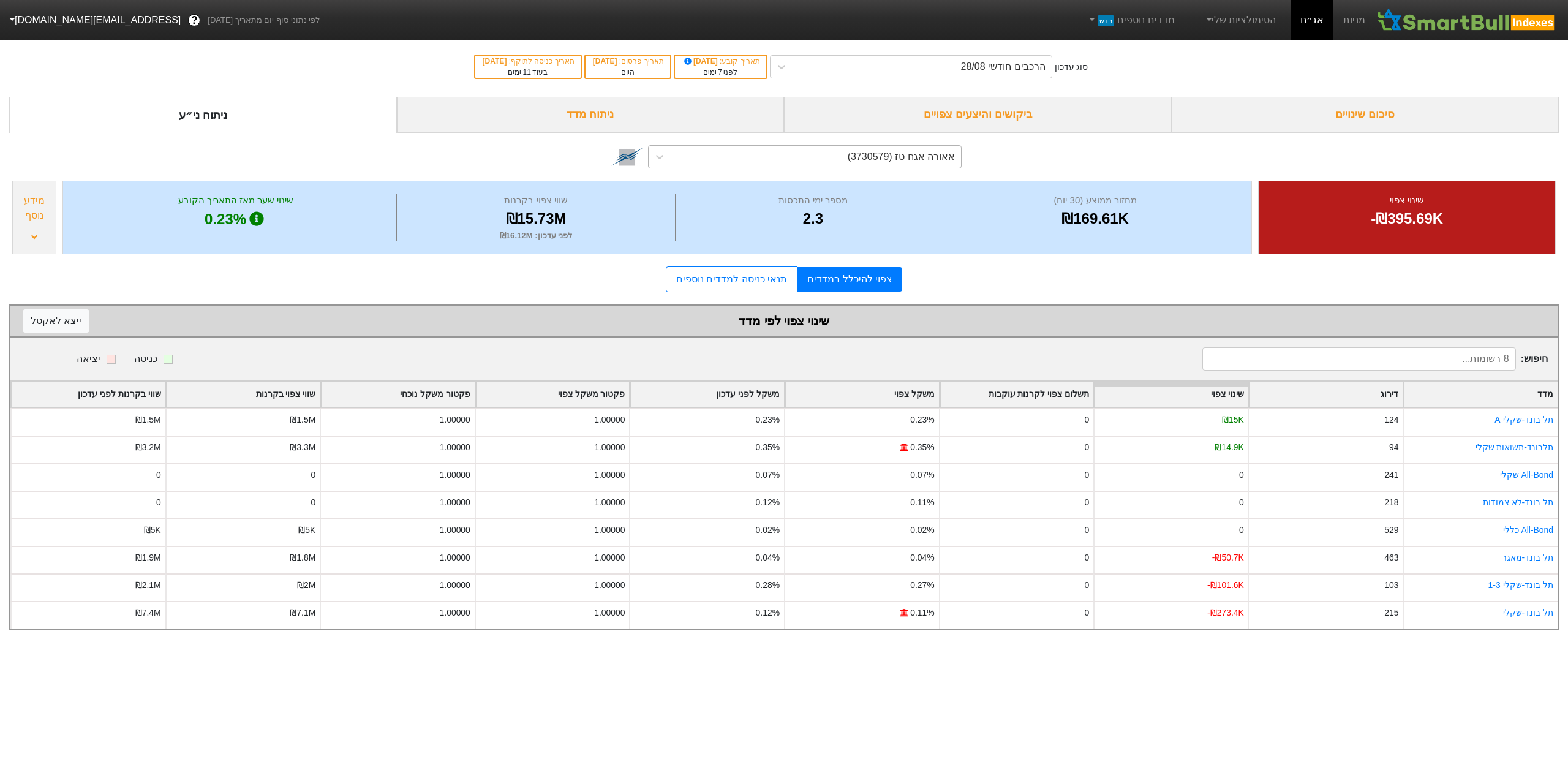
click at [863, 164] on div "אאורה אגח טז (3730579)" at bounding box center [901, 156] width 107 height 15
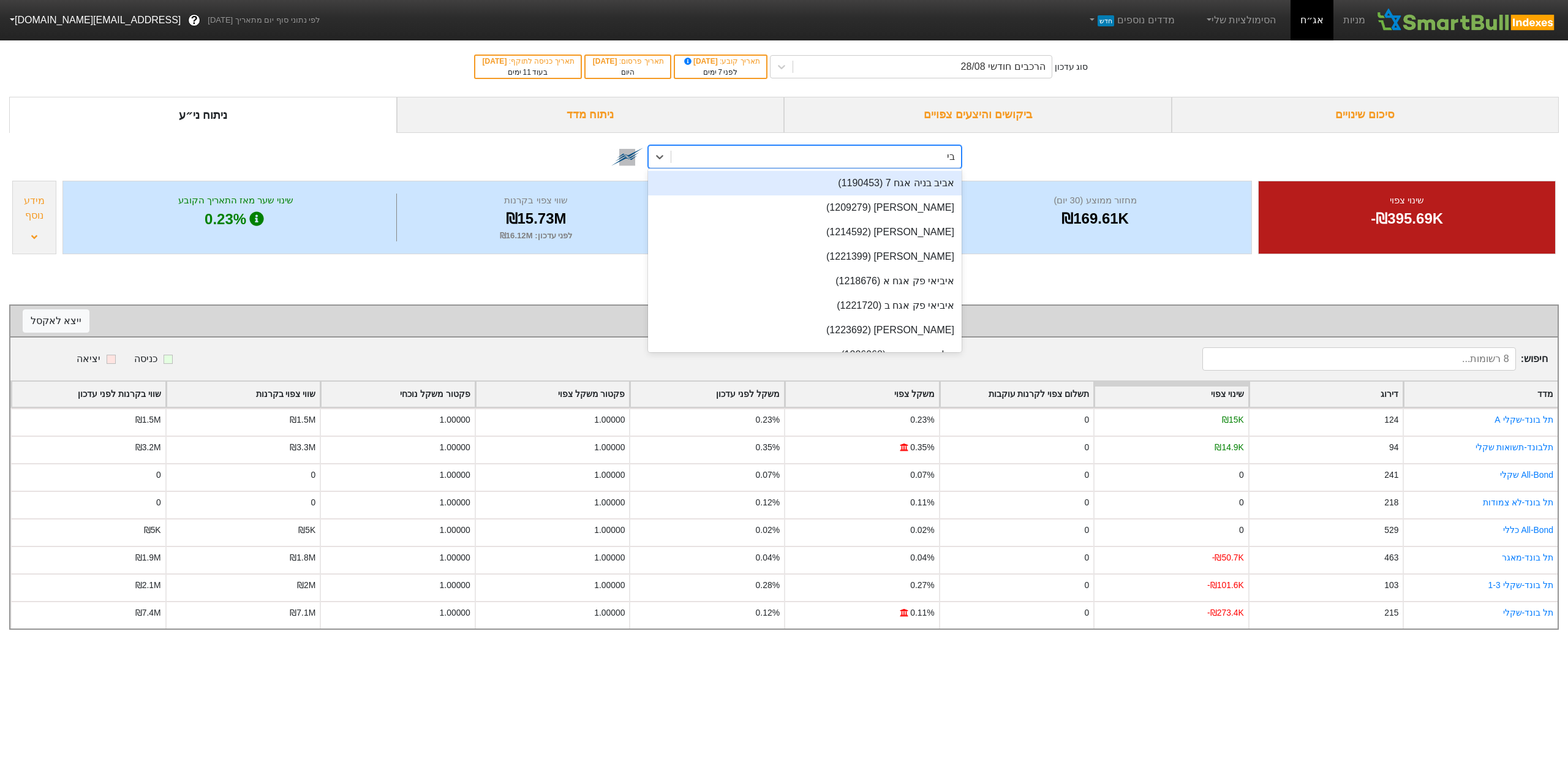
type input "בי ק"
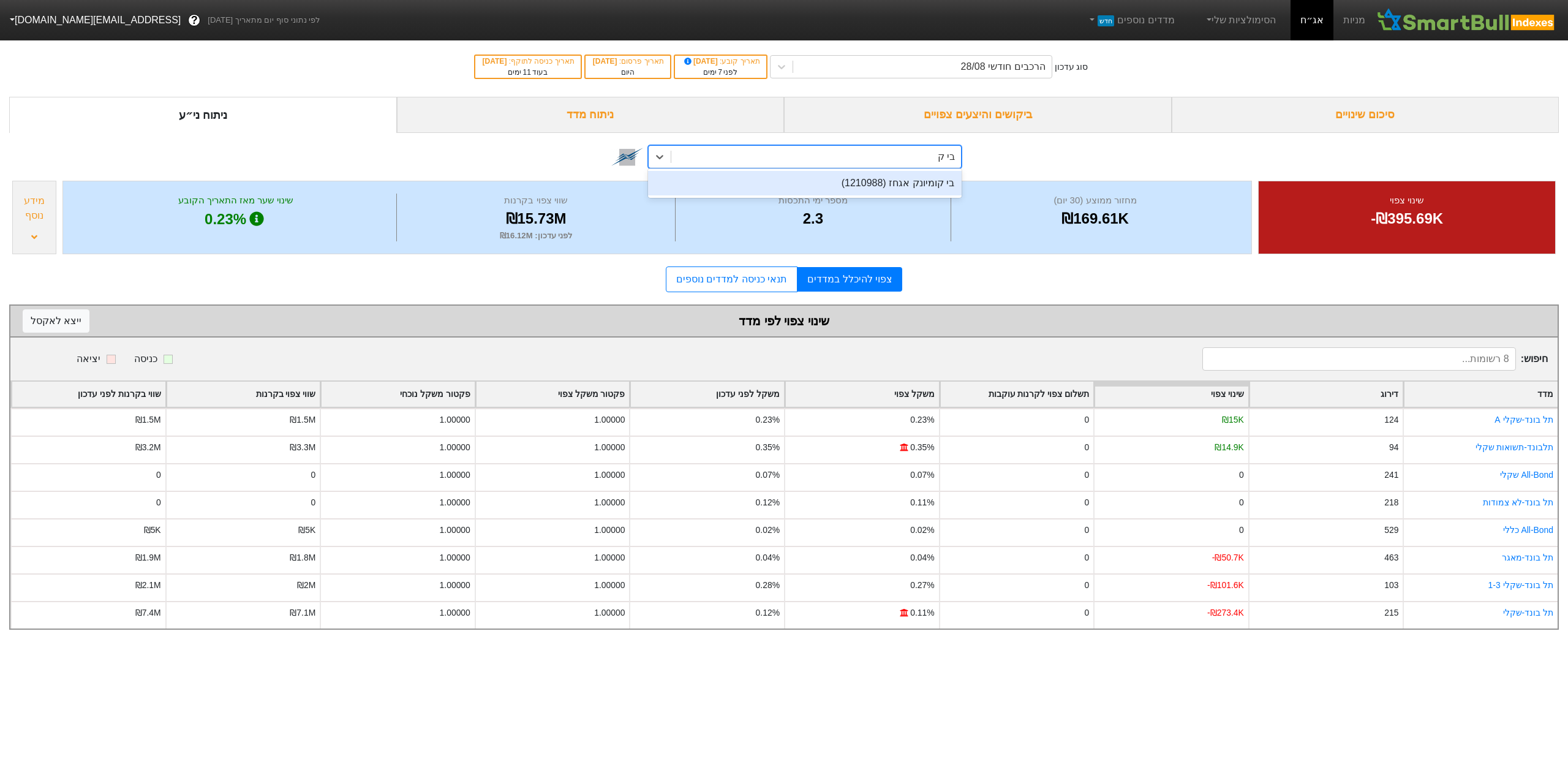
click at [873, 185] on div "בי קומיונק אגחז (1210988)" at bounding box center [804, 183] width 313 height 24
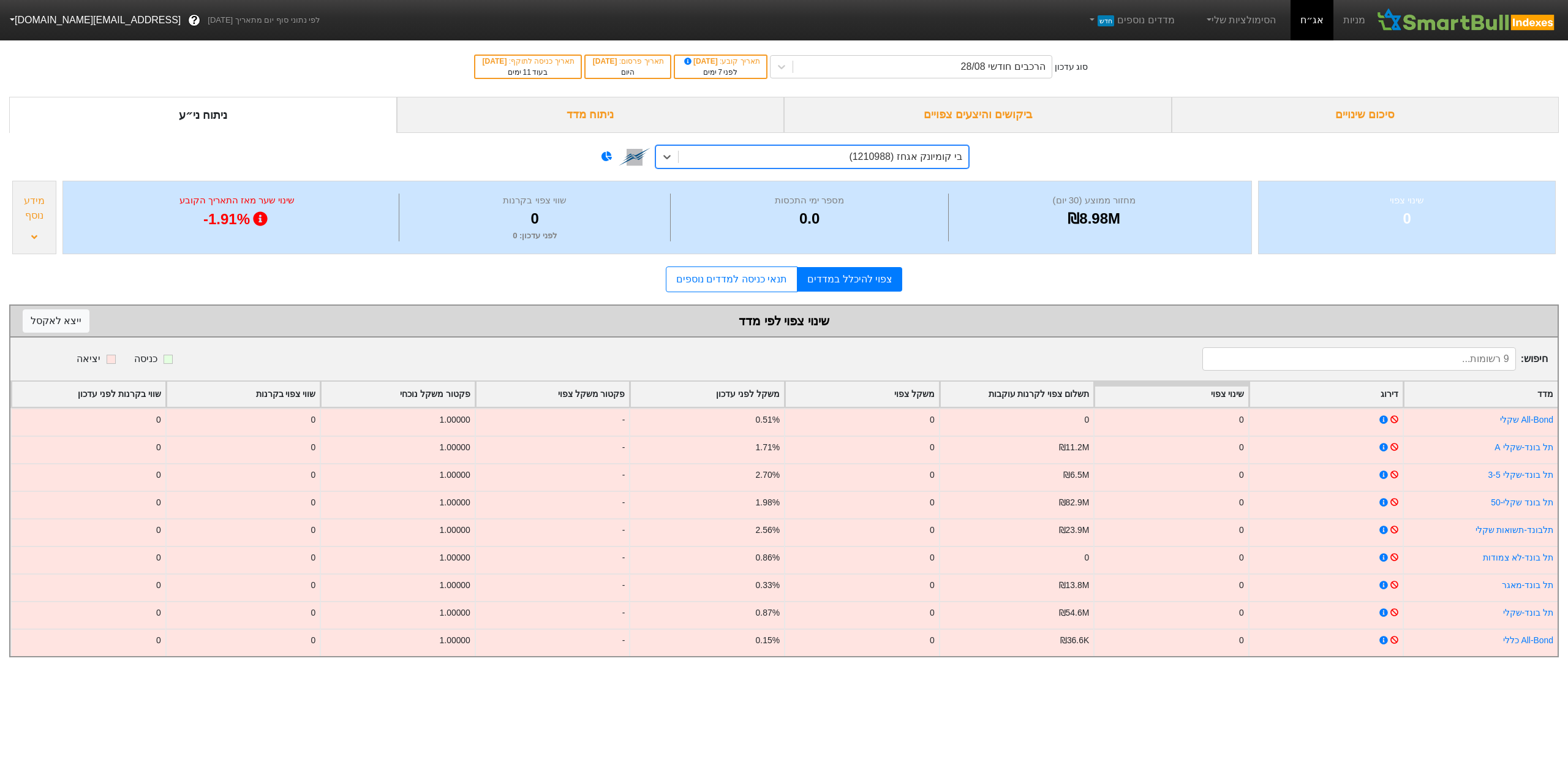
click at [575, 109] on div "ניתוח מדד" at bounding box center [591, 114] width 388 height 36
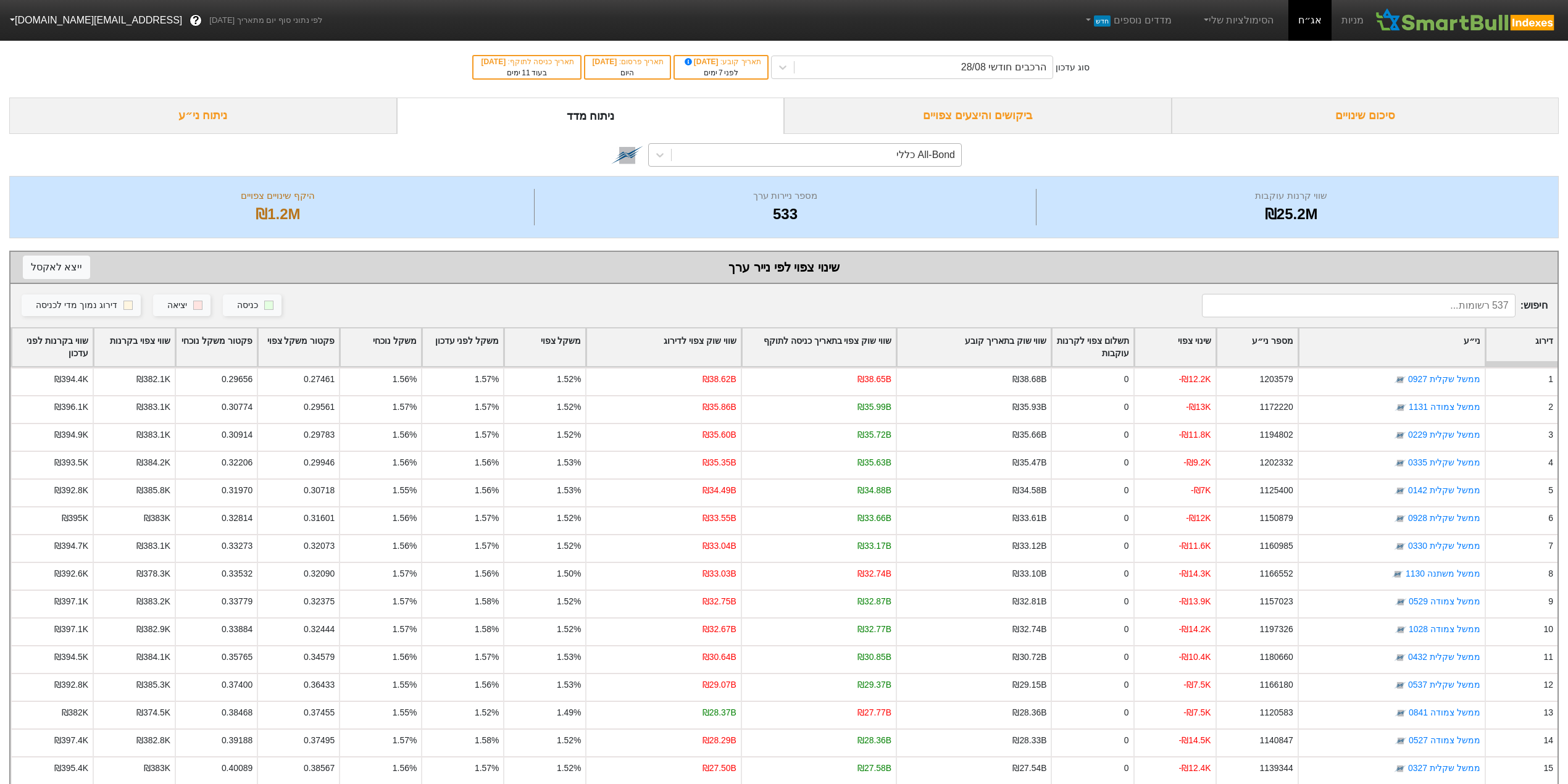
click at [813, 159] on div "All-Bond כללי" at bounding box center [817, 155] width 289 height 22
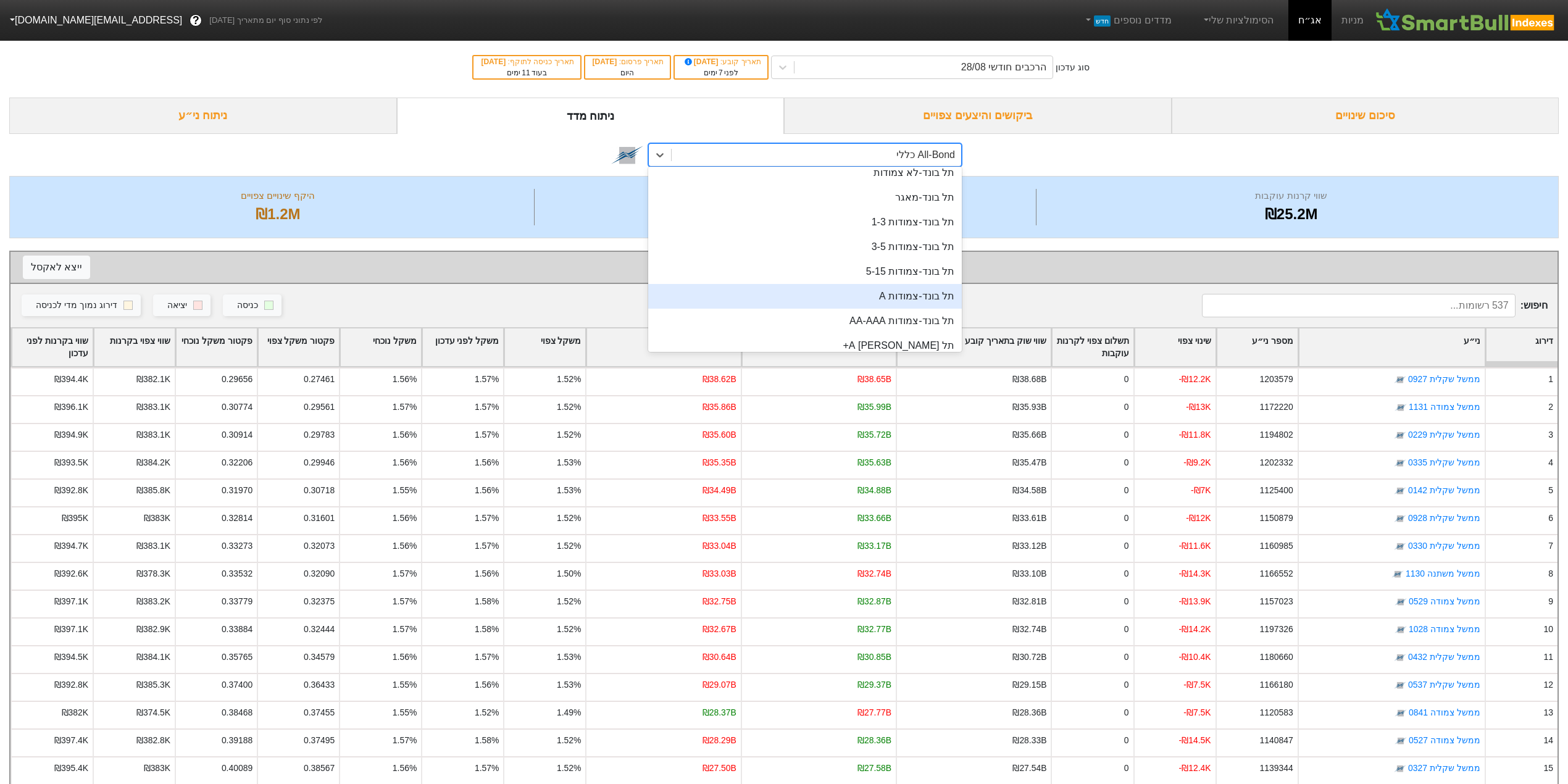
scroll to position [321, 0]
click at [817, 284] on div "תל בונד-מאגר" at bounding box center [805, 279] width 314 height 24
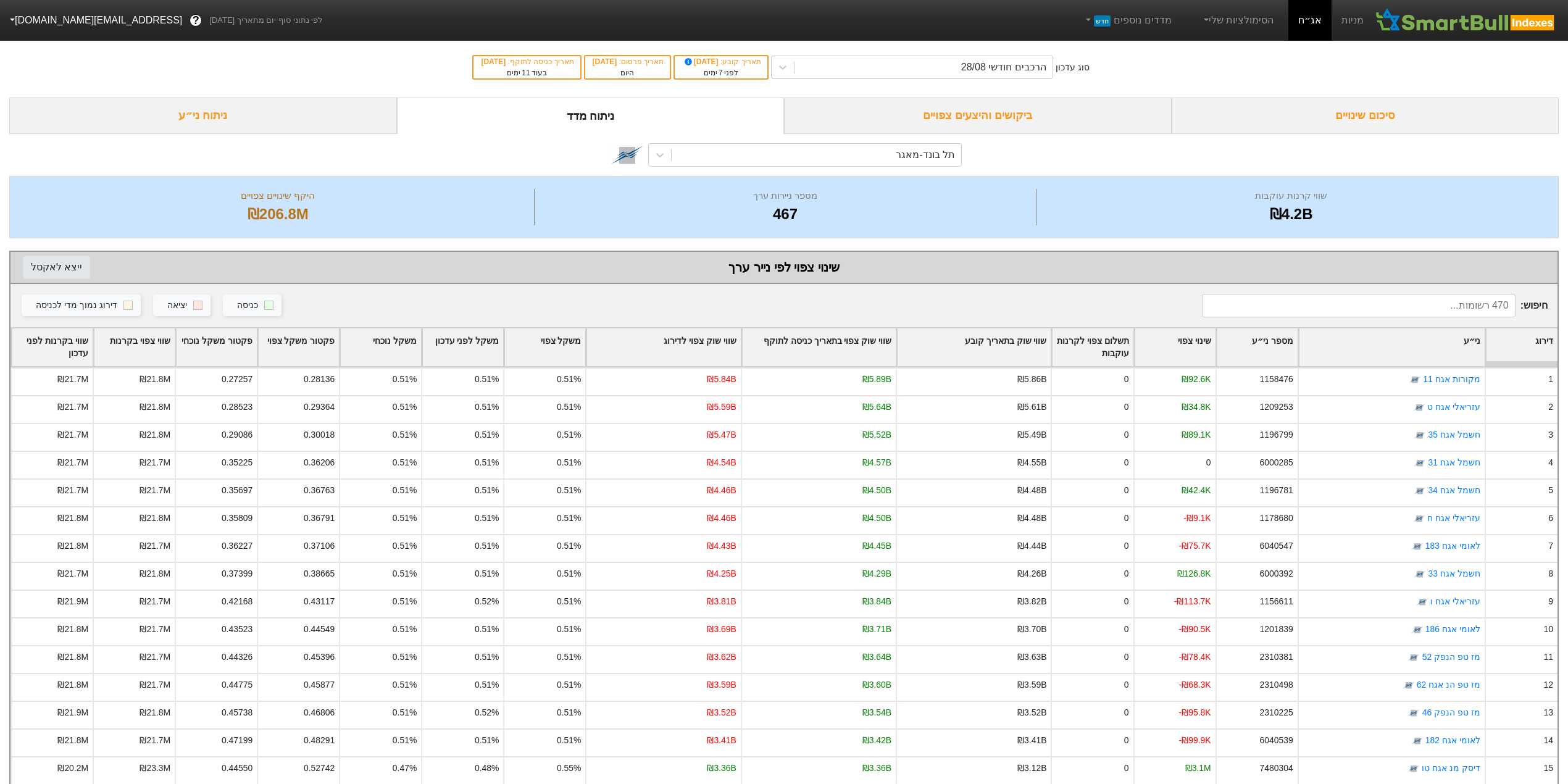
click at [55, 261] on button "ייצא ל אקסל" at bounding box center [57, 267] width 67 height 24
click at [914, 162] on div "תל בונד-מאגר" at bounding box center [925, 155] width 59 height 15
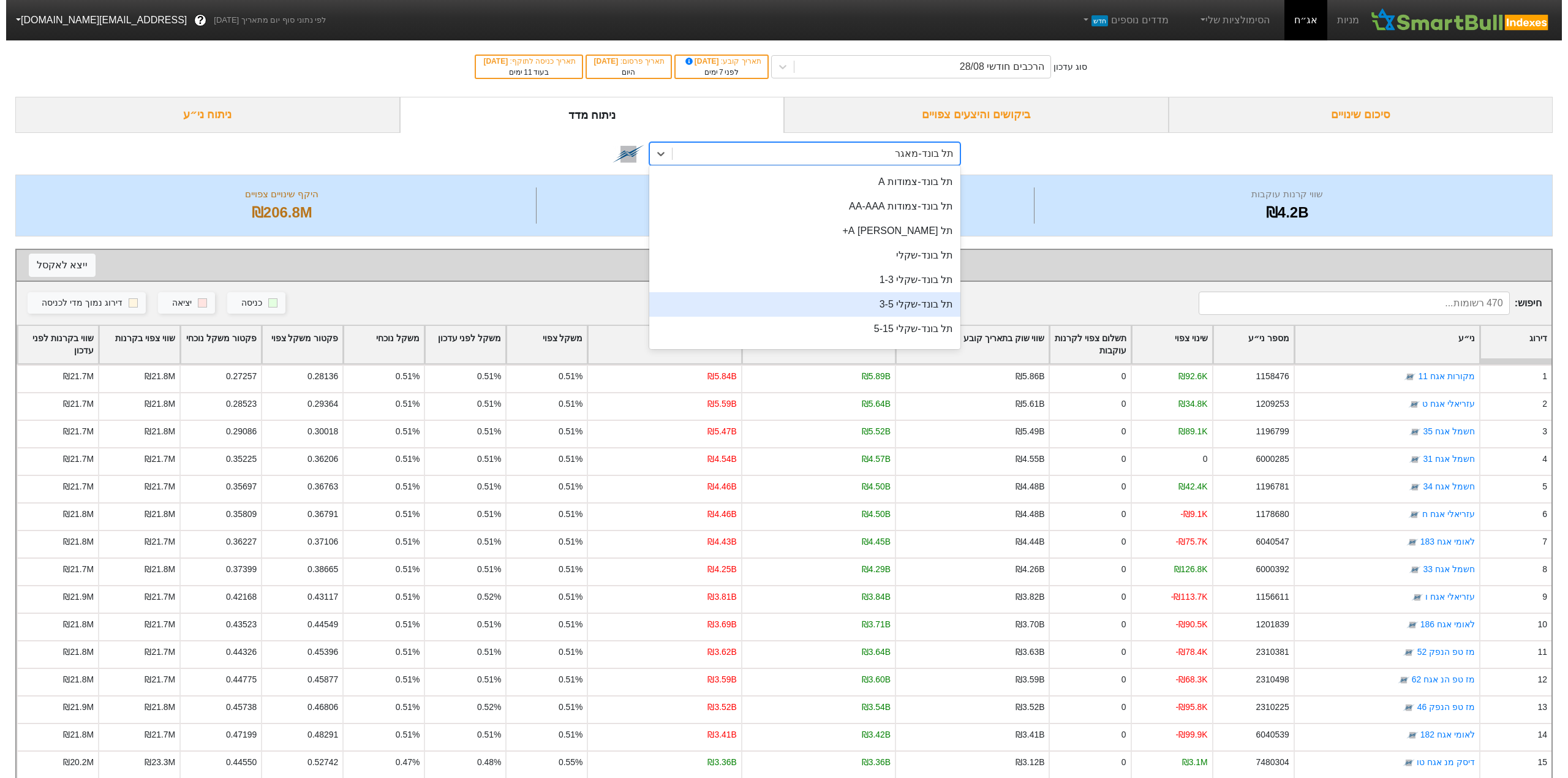
scroll to position [594, 0]
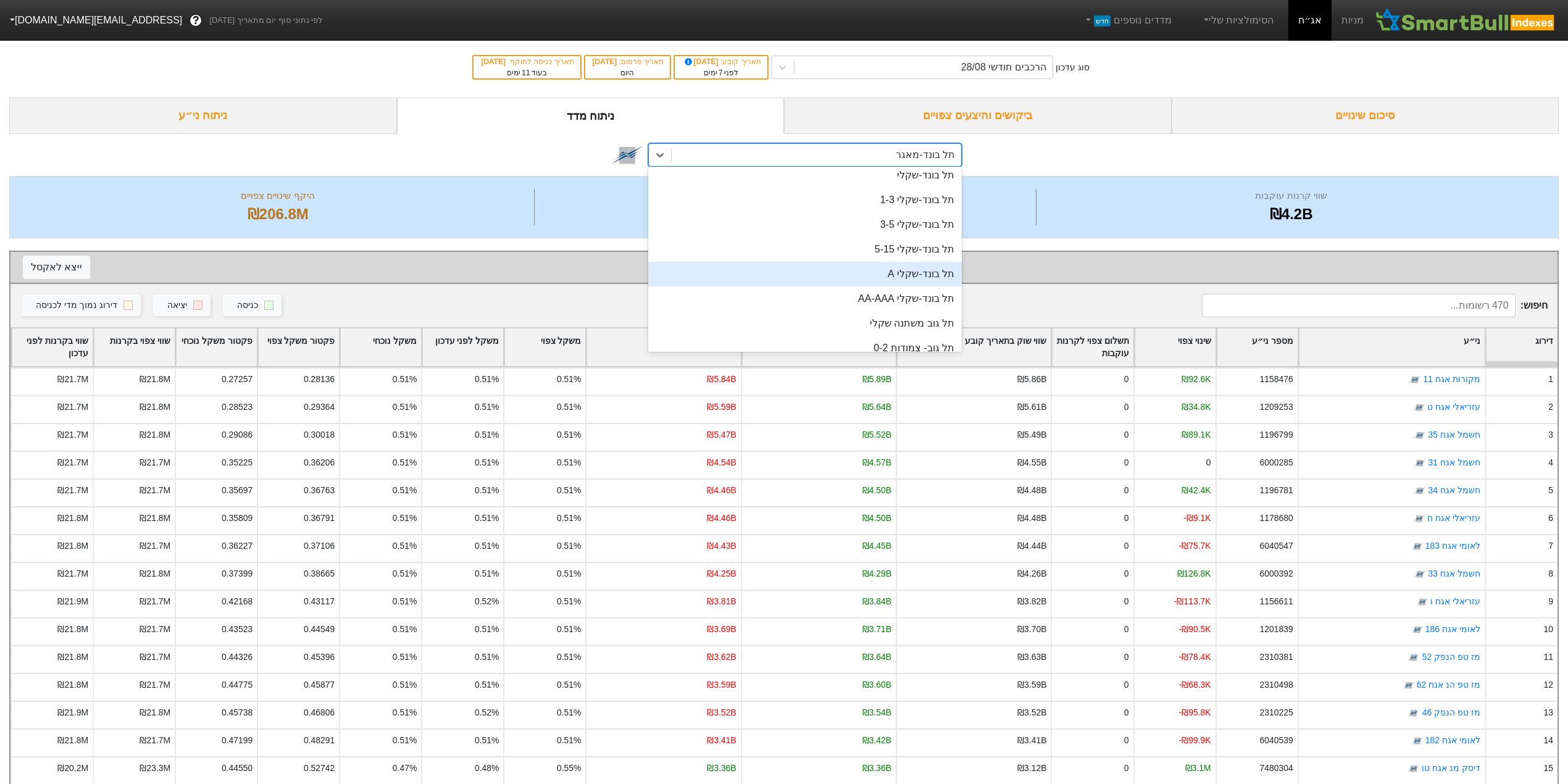
click at [903, 275] on div "תל בונד-שקלי A" at bounding box center [805, 274] width 314 height 24
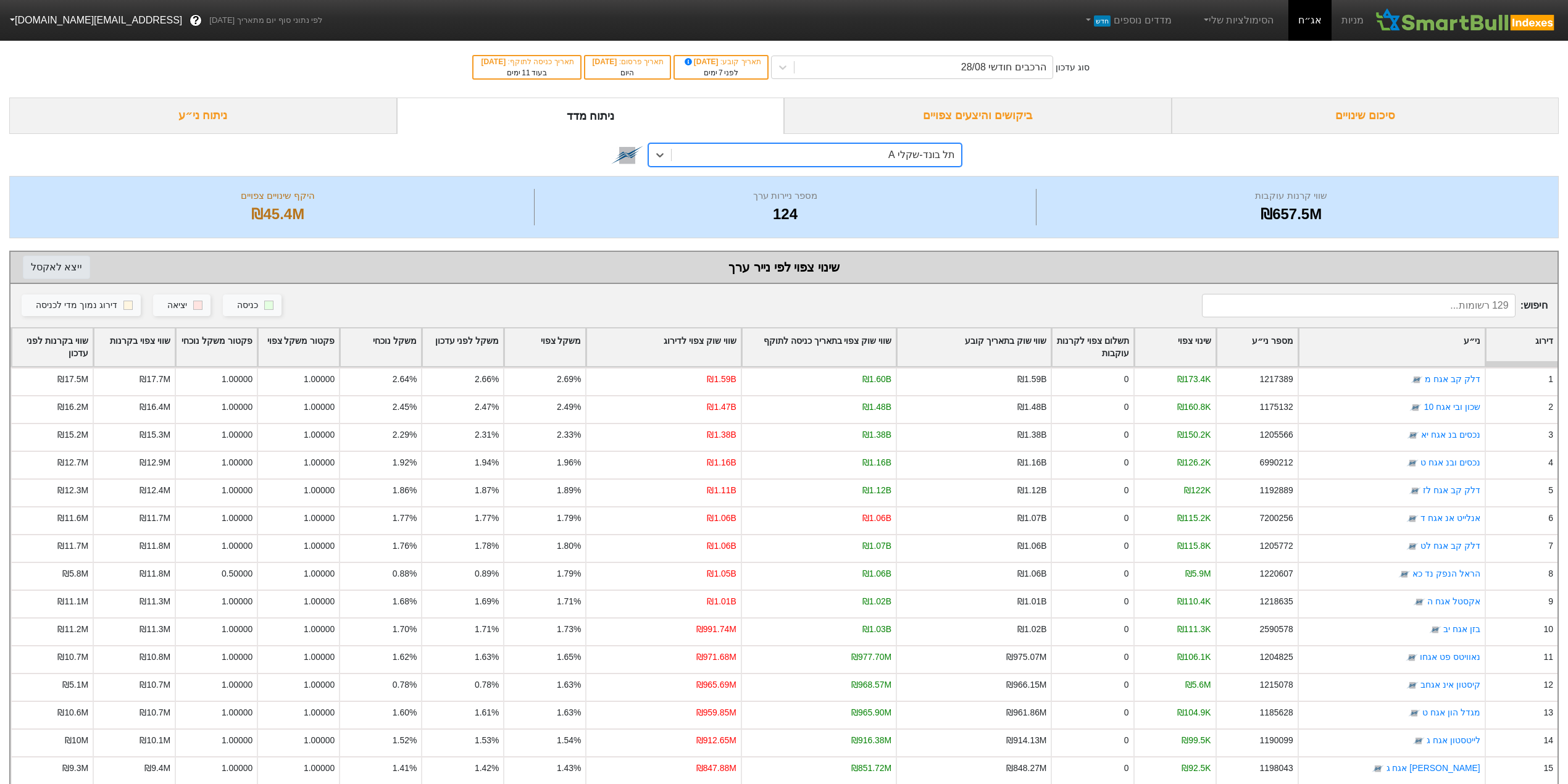
click at [48, 268] on button "ייצא ל אקסל" at bounding box center [57, 267] width 67 height 24
click at [274, 117] on div "ניתוח ני״ע" at bounding box center [203, 115] width 388 height 37
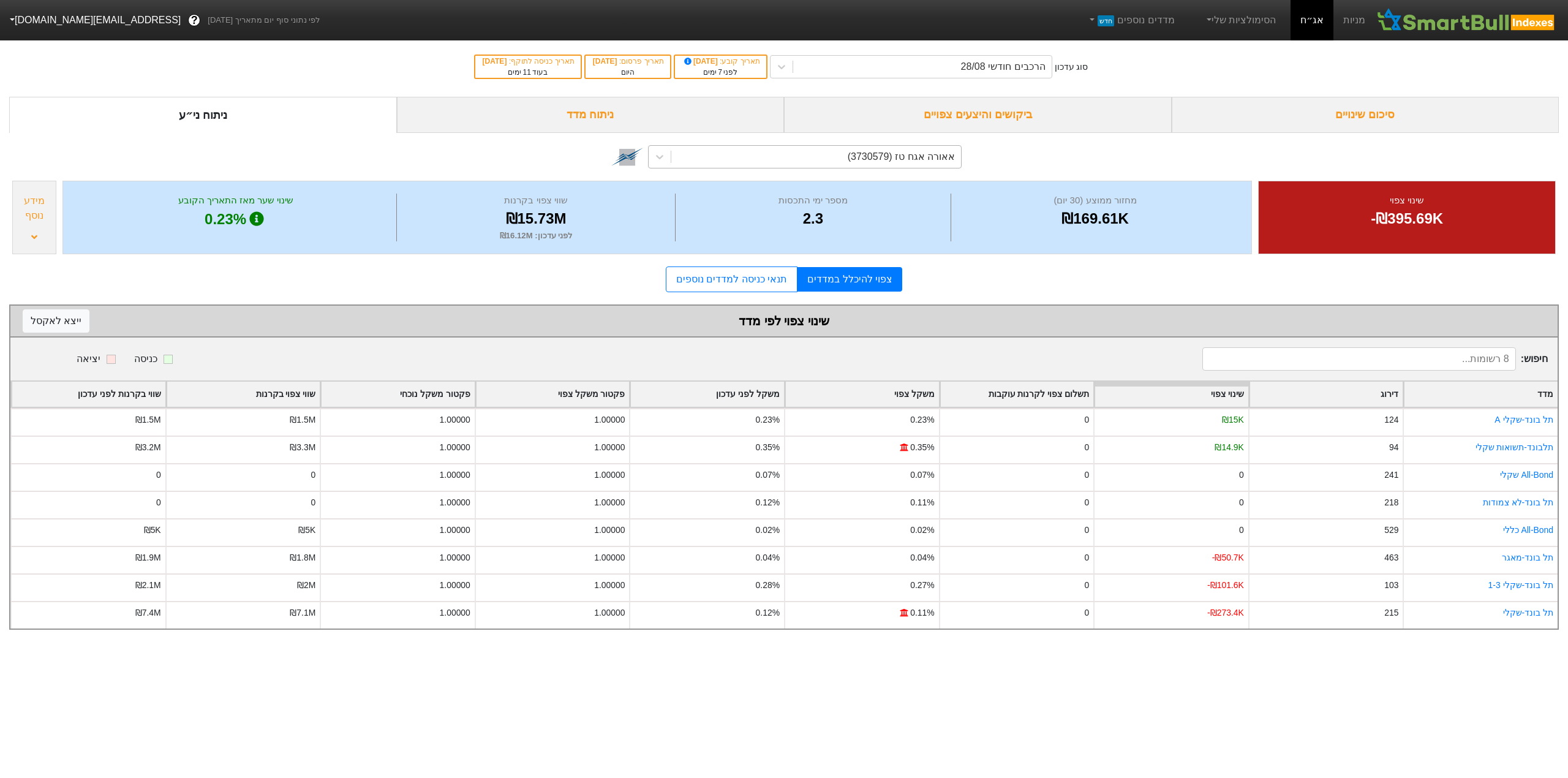
click at [849, 149] on div "אאורה אגח טז (3730579)" at bounding box center [816, 156] width 290 height 22
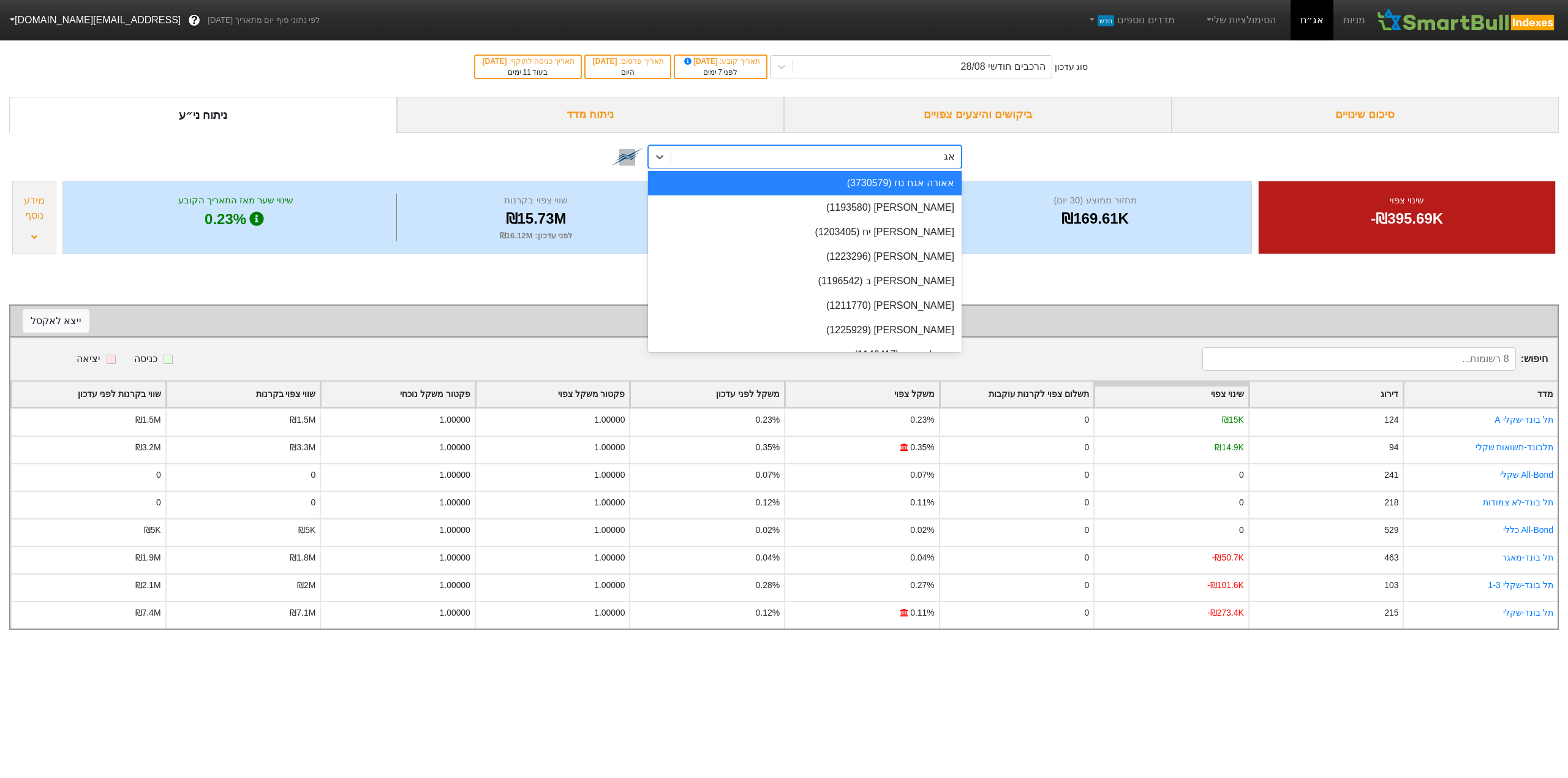
type input "אג'"
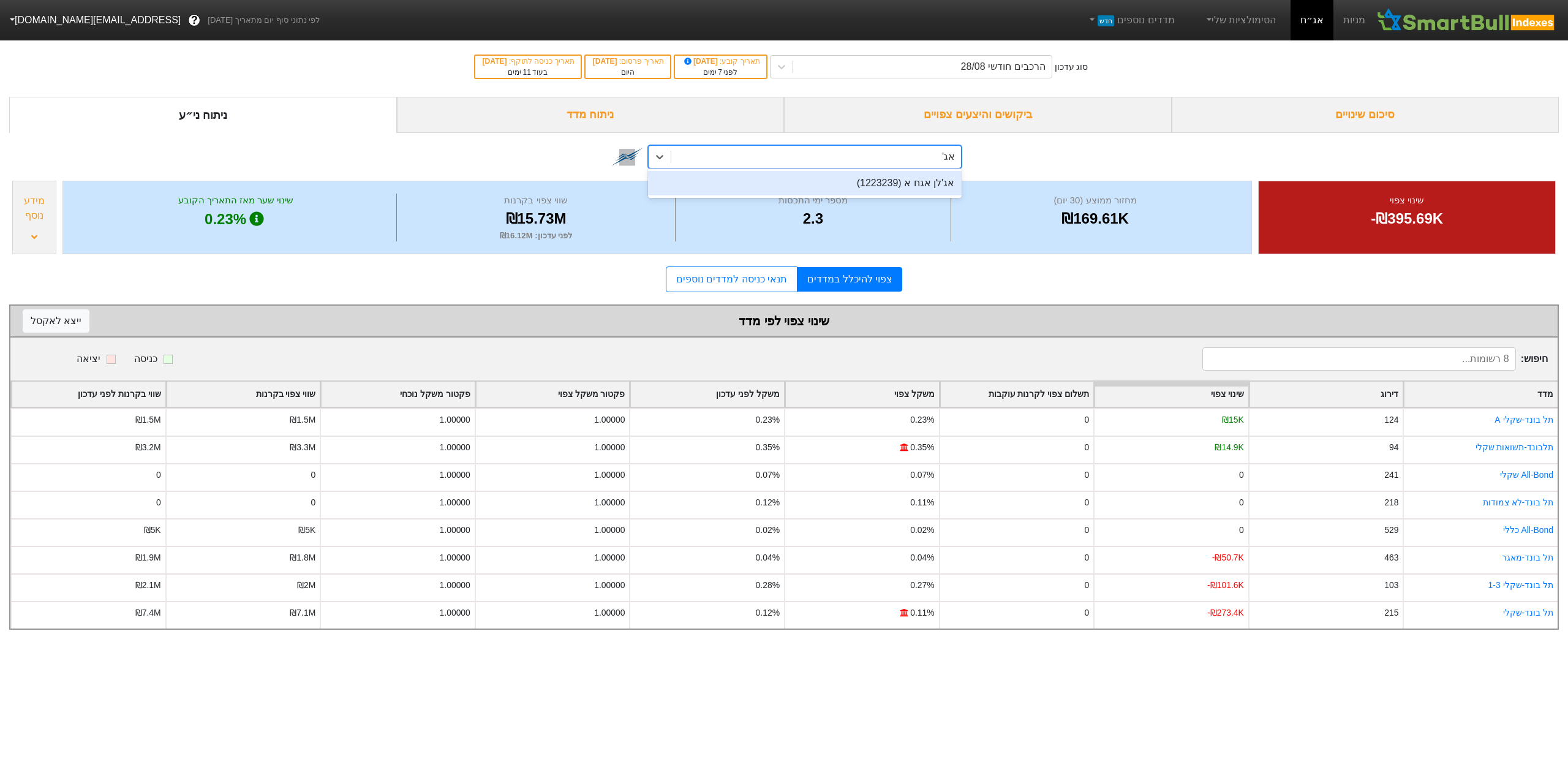
click at [868, 184] on div "אג'לן אגח א (1223239)" at bounding box center [804, 183] width 313 height 24
